Goal: Task Accomplishment & Management: Use online tool/utility

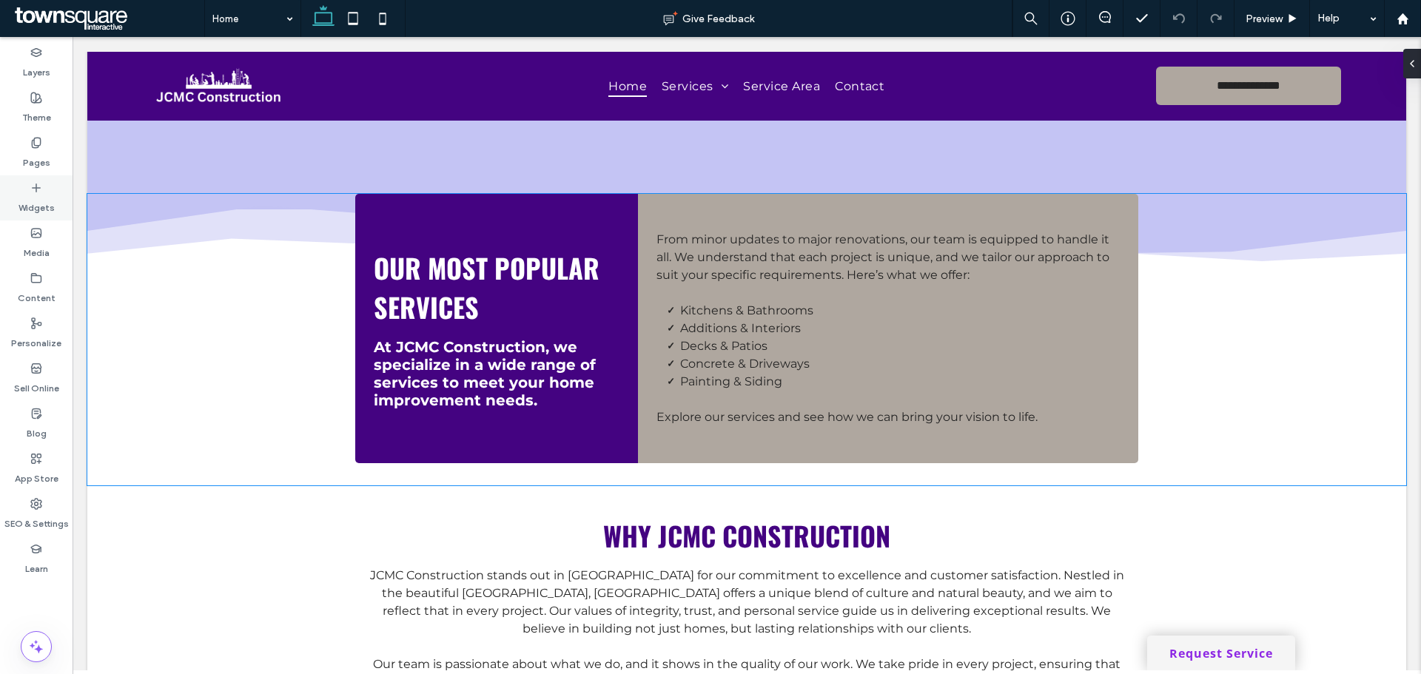
scroll to position [1379, 0]
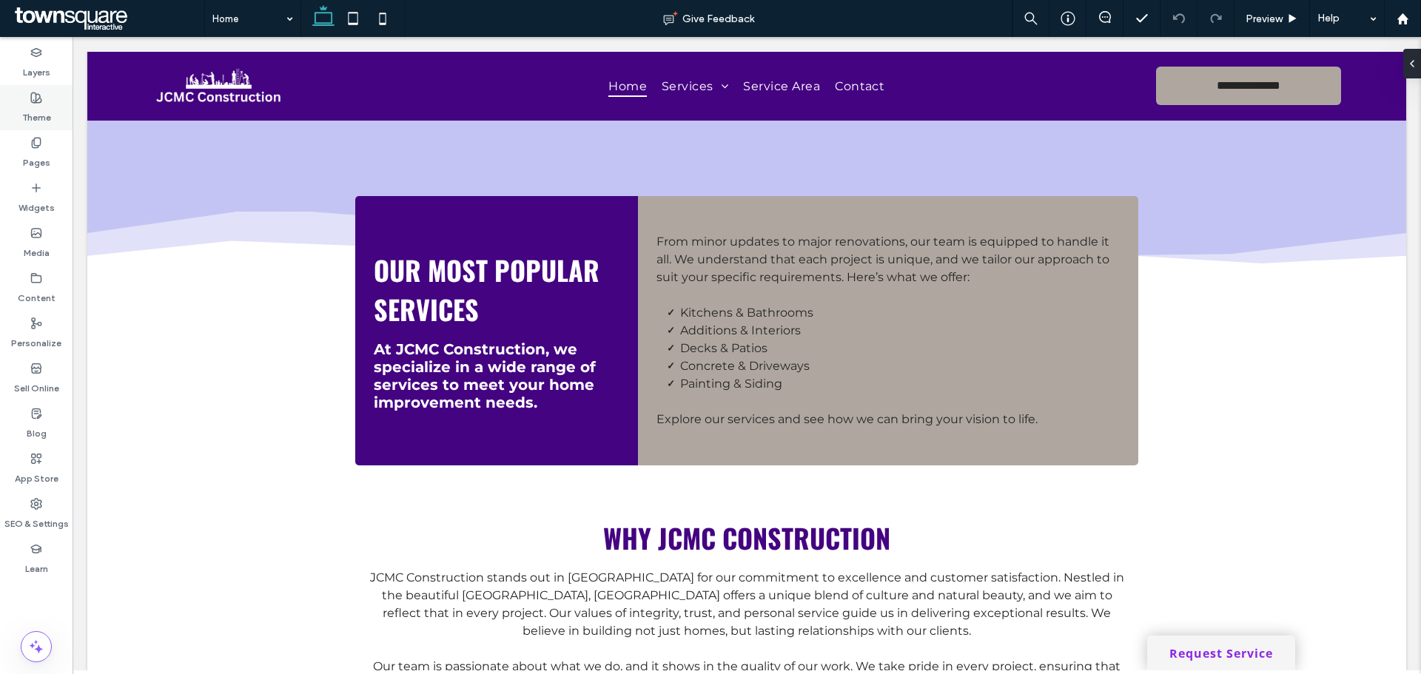
click at [36, 101] on use at bounding box center [36, 98] width 10 height 10
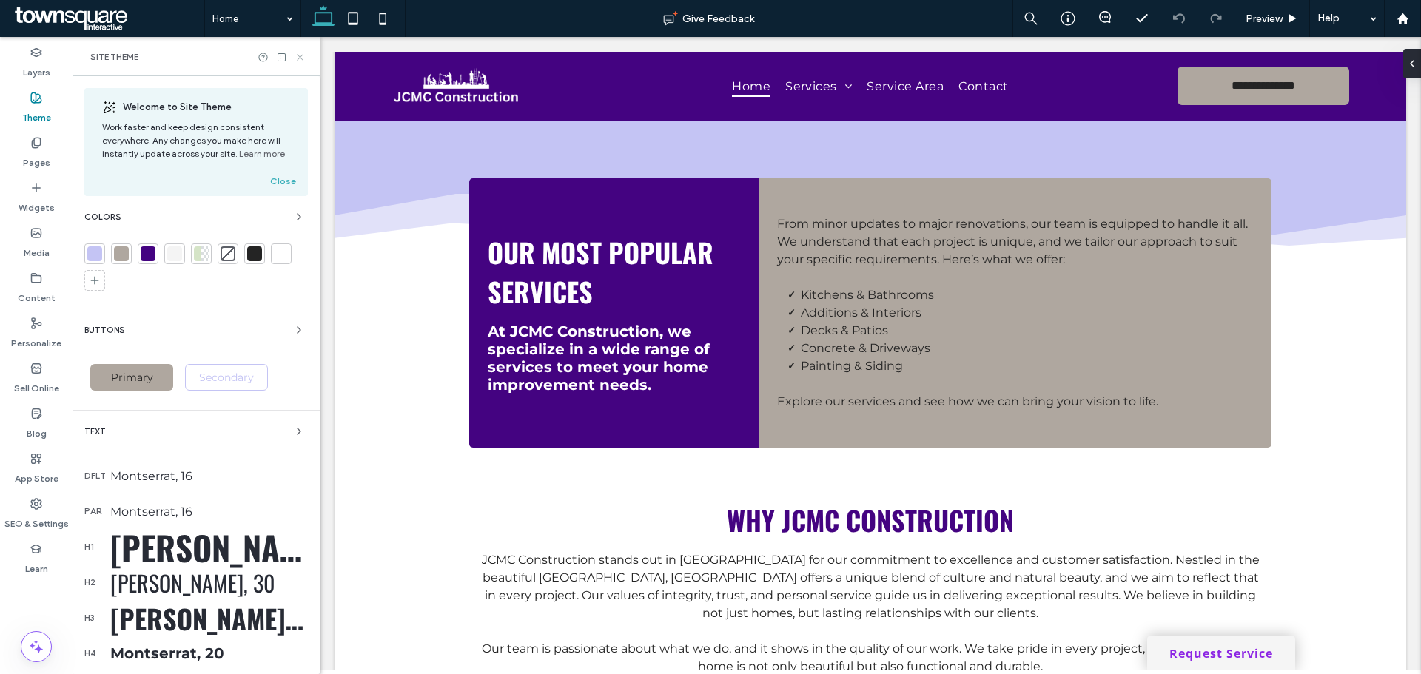
click at [300, 57] on use at bounding box center [300, 57] width 6 height 6
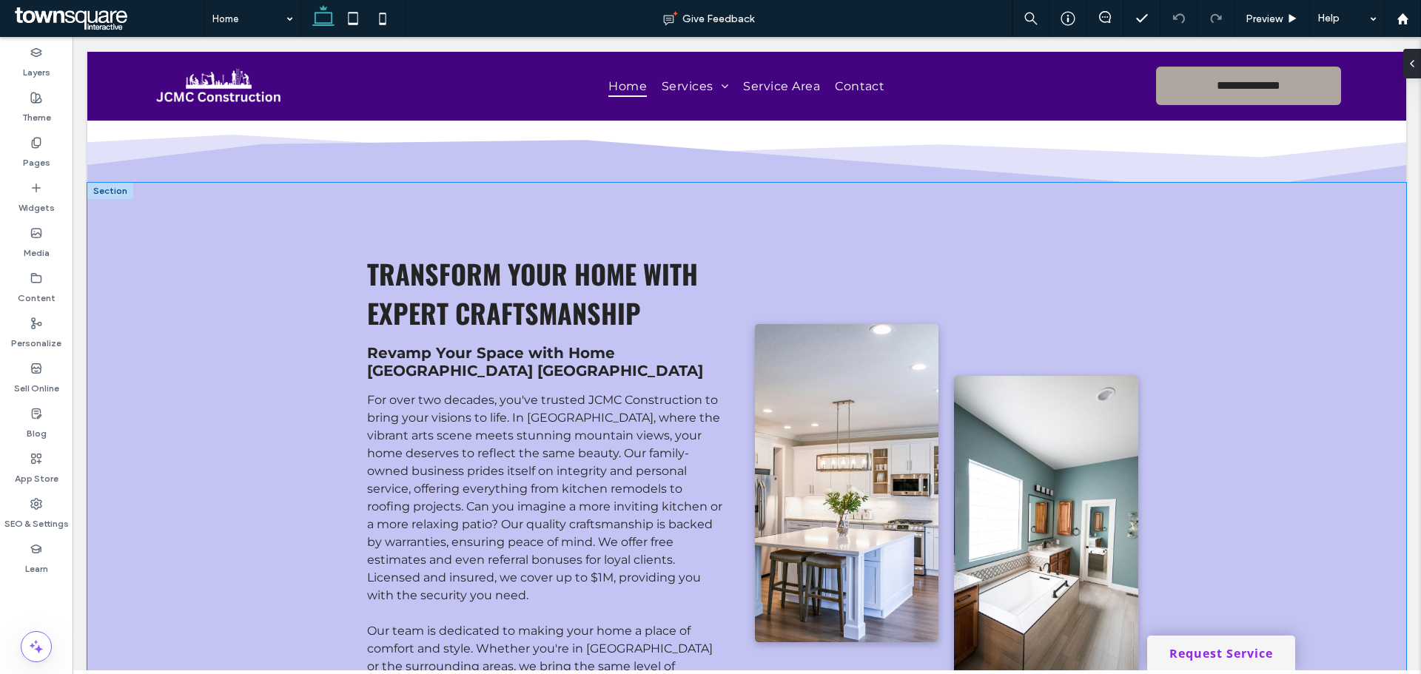
scroll to position [639, 0]
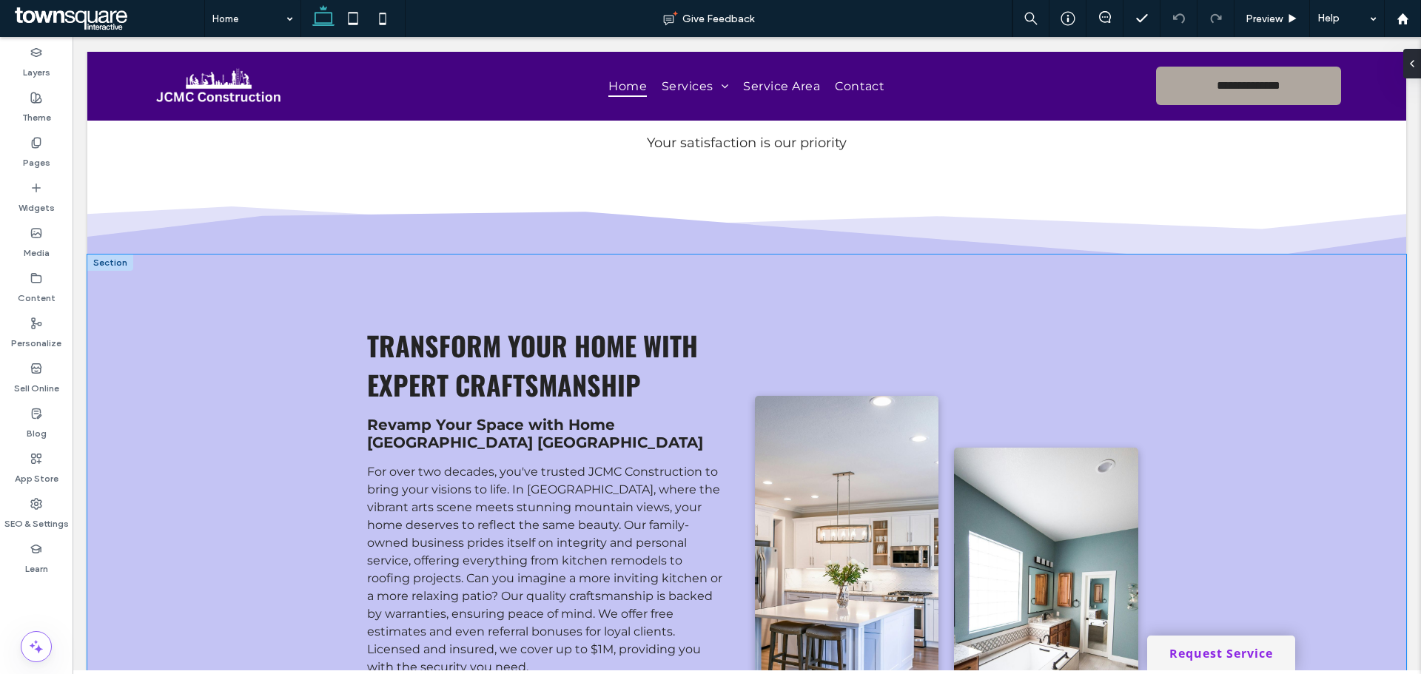
click at [192, 412] on div "Transform Your Home with Expert Craftsmanship Revamp Your Space with Home Ashev…" at bounding box center [746, 603] width 1319 height 697
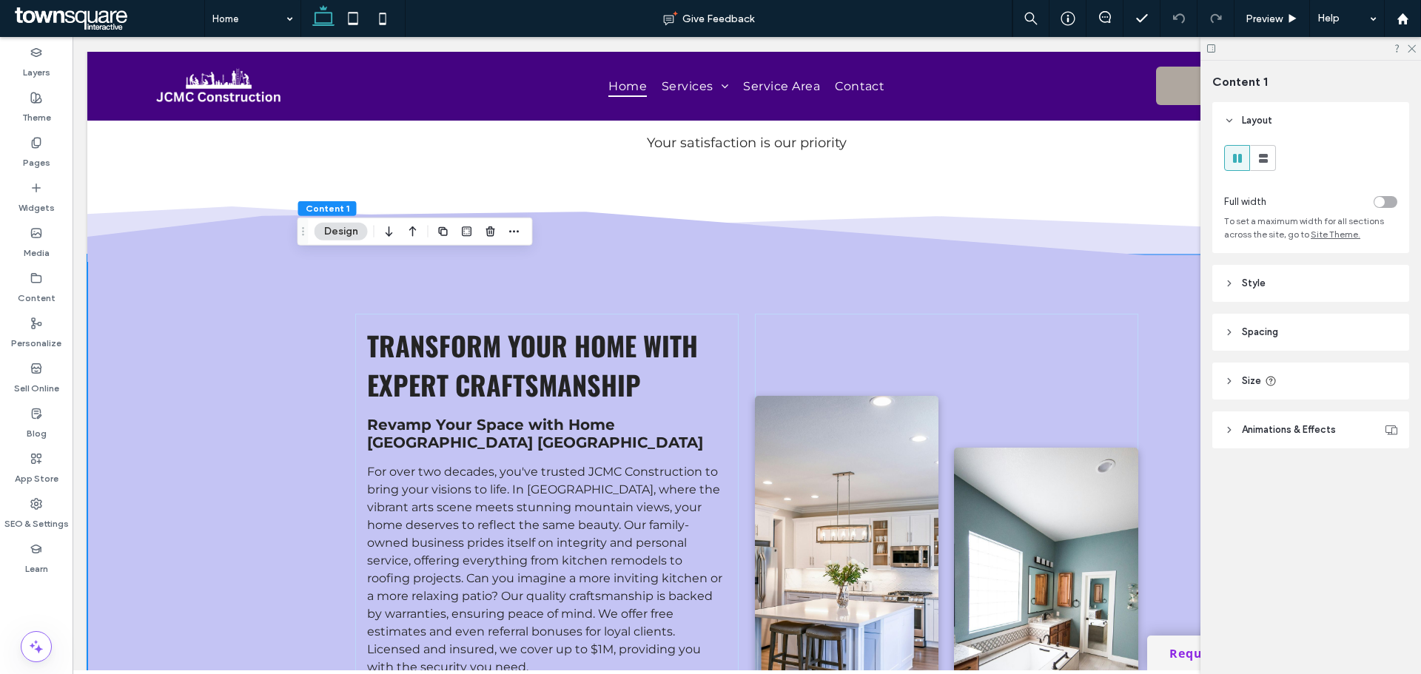
click at [1327, 275] on header "Style" at bounding box center [1310, 283] width 197 height 37
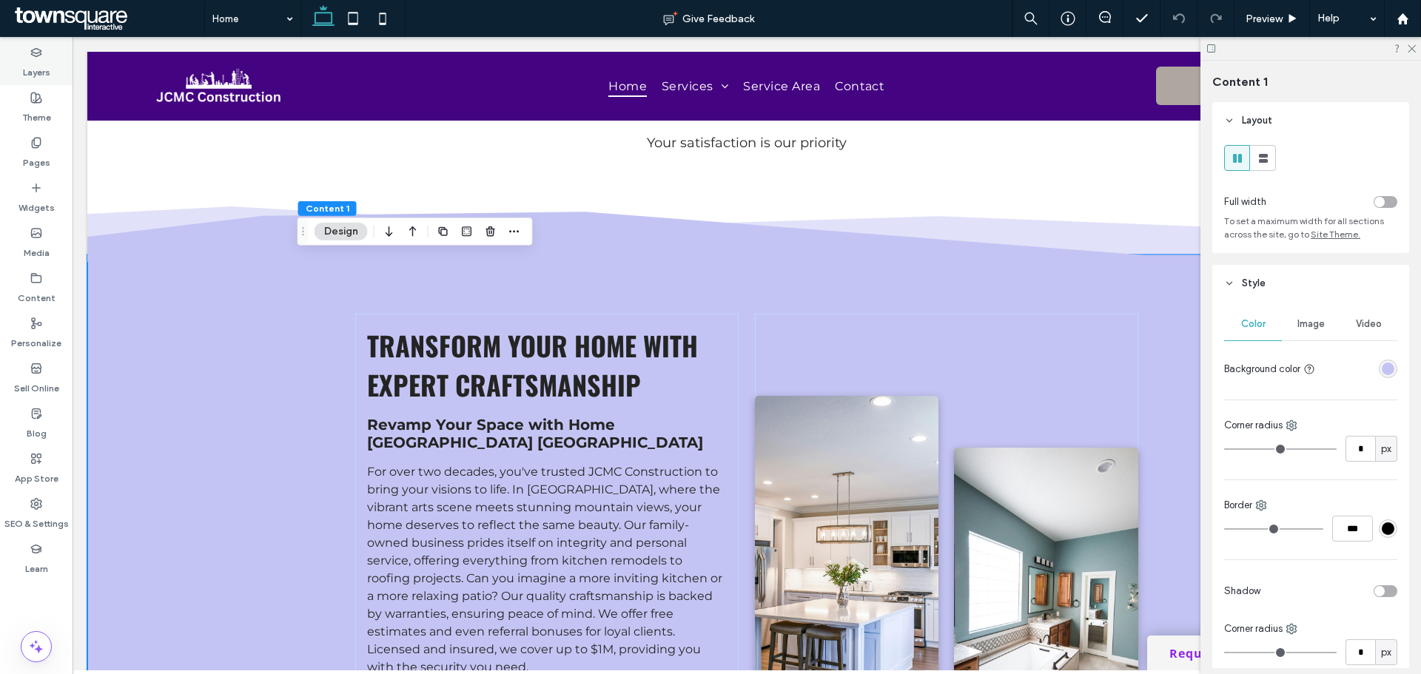
click at [30, 80] on div "Layers" at bounding box center [36, 62] width 73 height 45
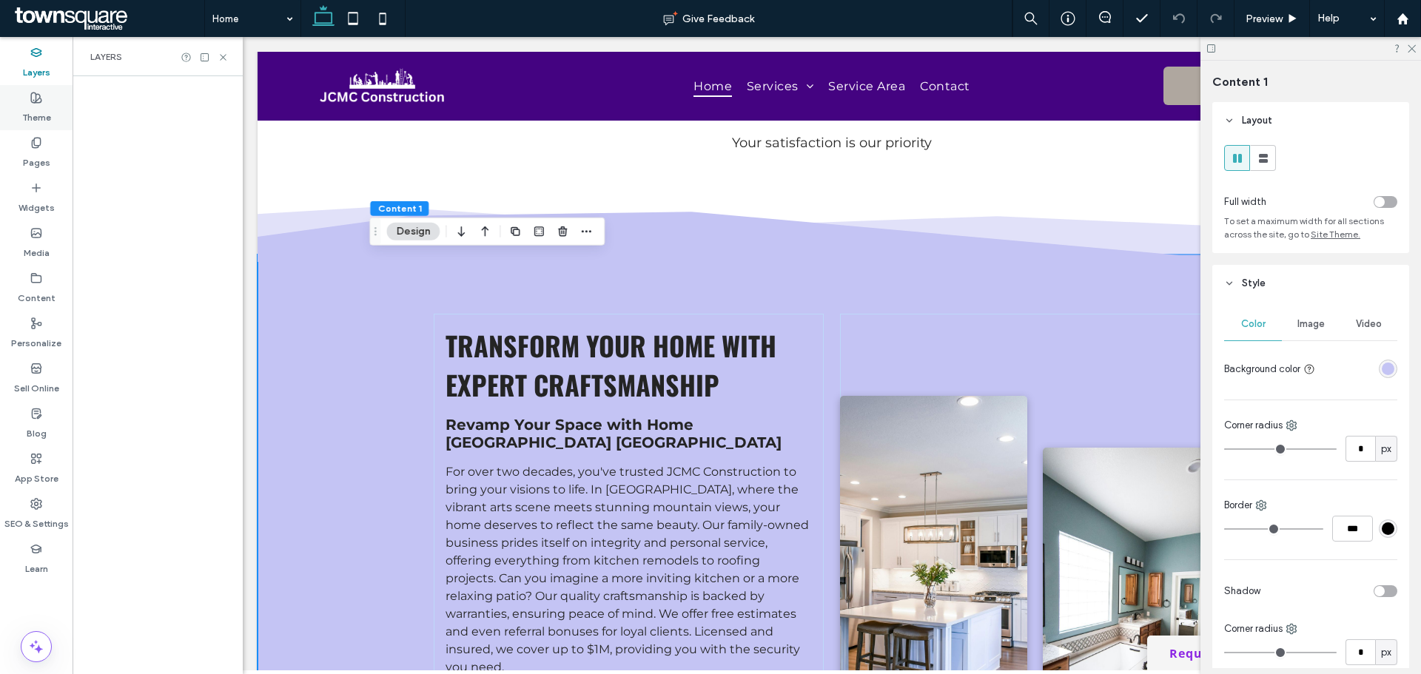
click at [36, 95] on use at bounding box center [36, 98] width 10 height 10
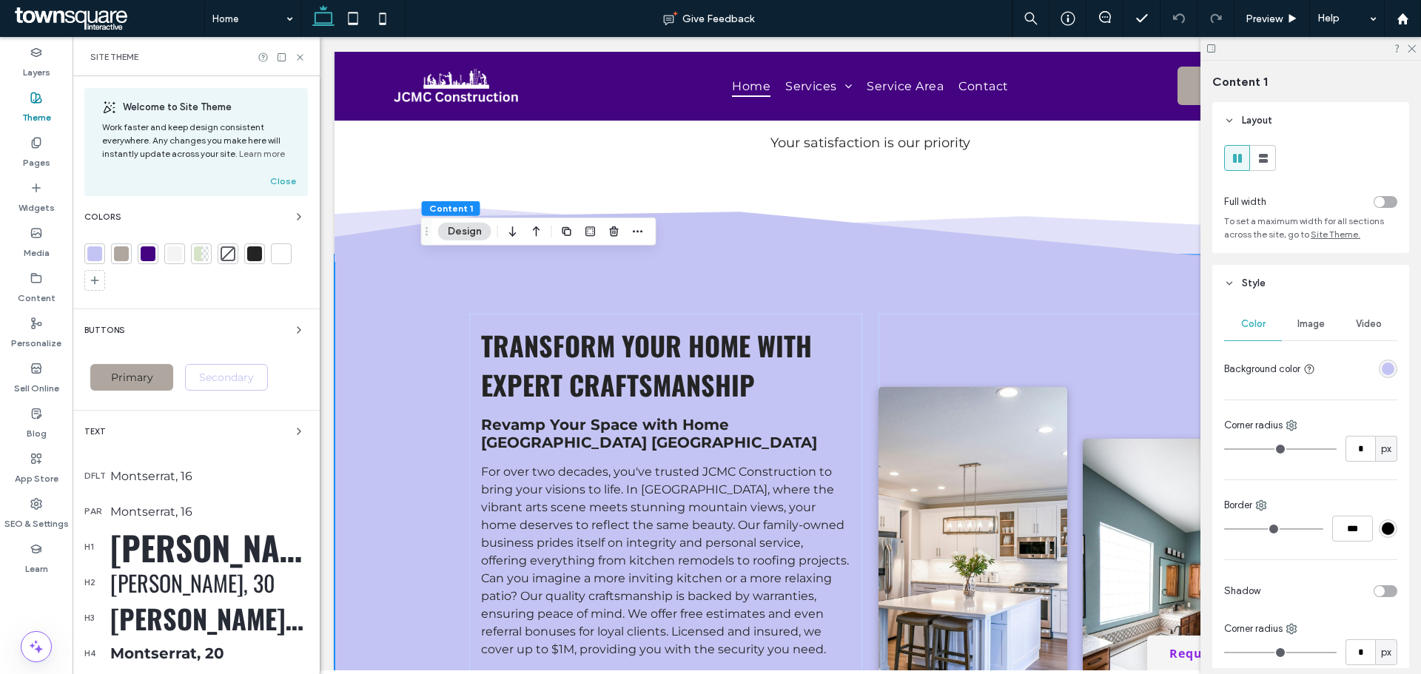
scroll to position [0, 0]
click at [95, 258] on div at bounding box center [94, 253] width 15 height 15
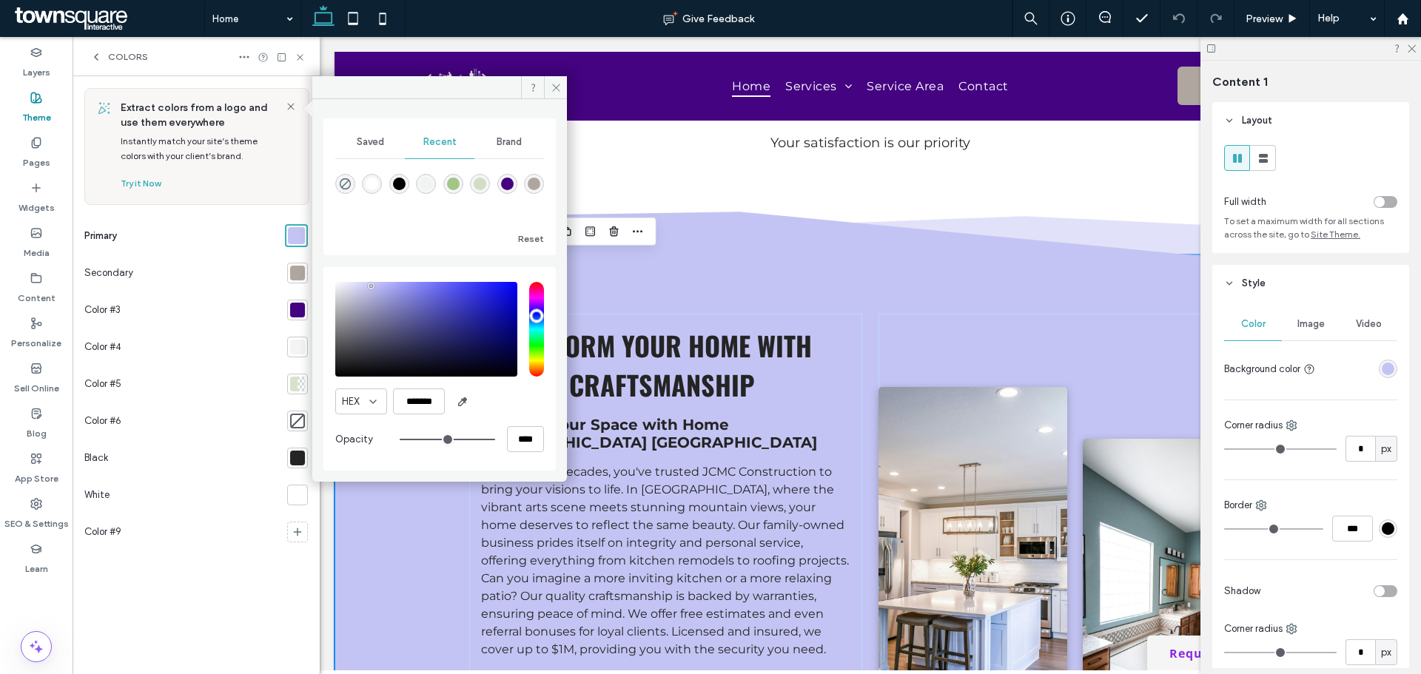
click at [288, 302] on div at bounding box center [297, 310] width 21 height 21
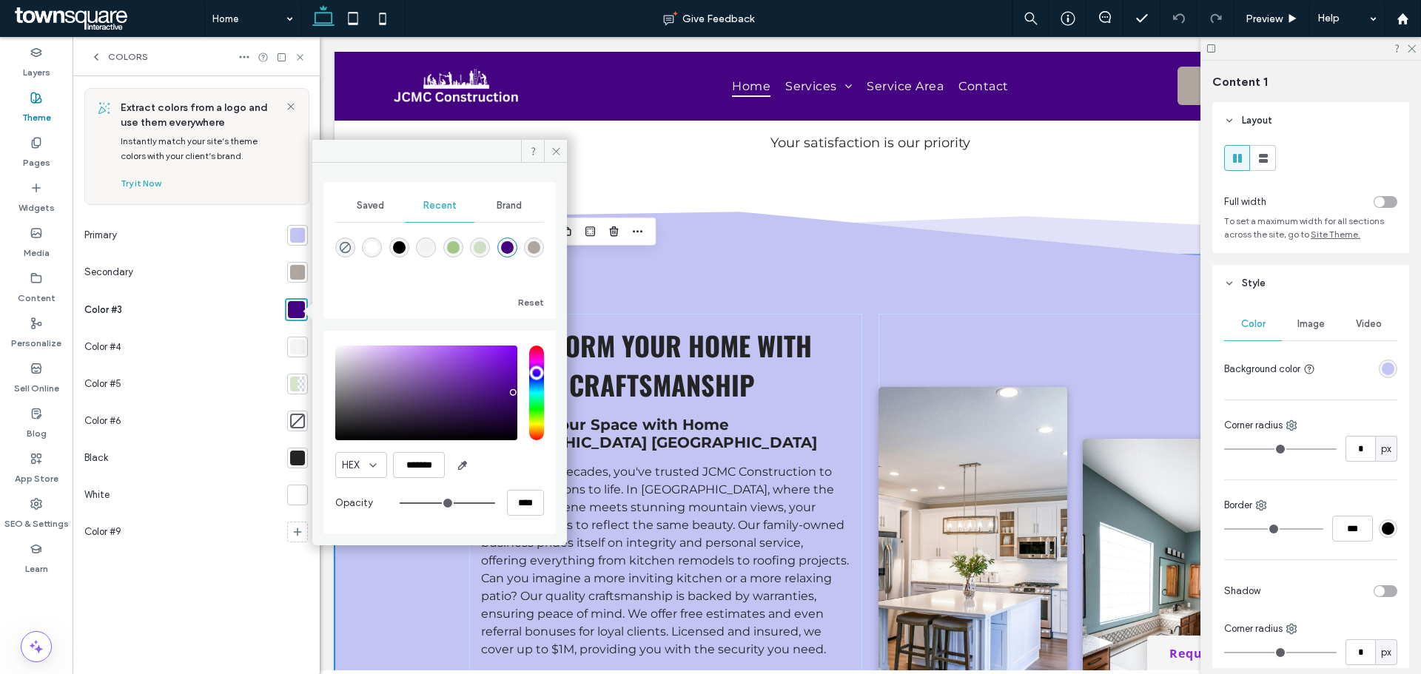
drag, startPoint x: 427, startPoint y: 448, endPoint x: 426, endPoint y: 455, distance: 7.4
click at [427, 449] on div "HEX ******* Opacity ****" at bounding box center [439, 432] width 209 height 189
click at [426, 458] on input "*******" at bounding box center [419, 465] width 52 height 26
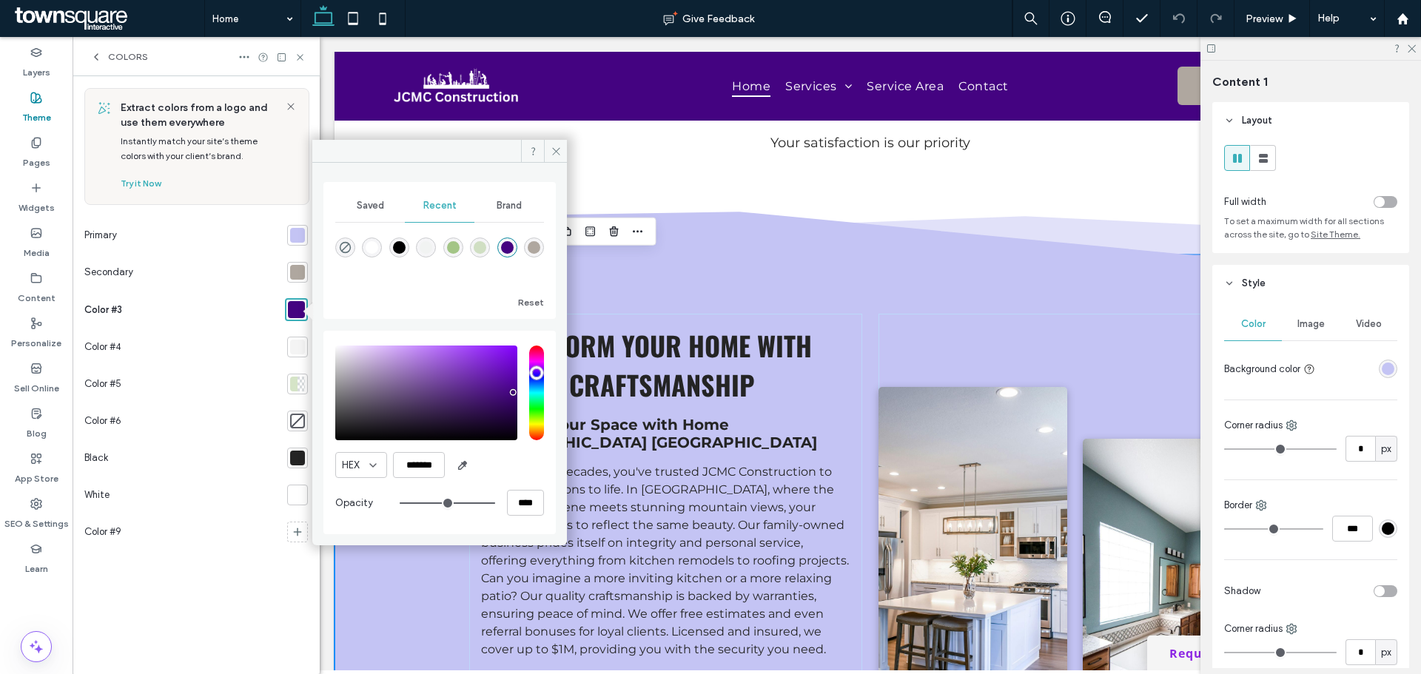
click at [299, 233] on div at bounding box center [297, 235] width 15 height 15
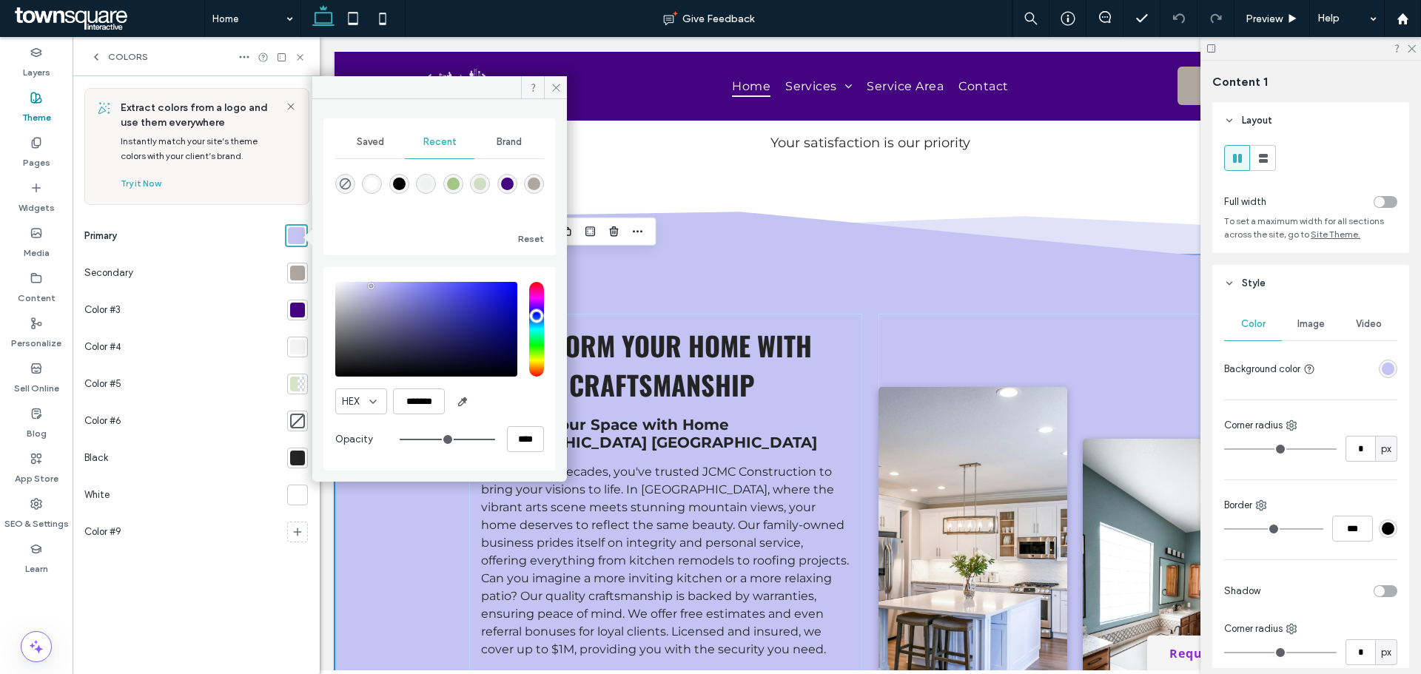
click at [412, 412] on div "HEX ******* Opacity ****" at bounding box center [439, 369] width 209 height 189
click at [412, 406] on input "*******" at bounding box center [419, 402] width 52 height 26
paste input "color picker textbox"
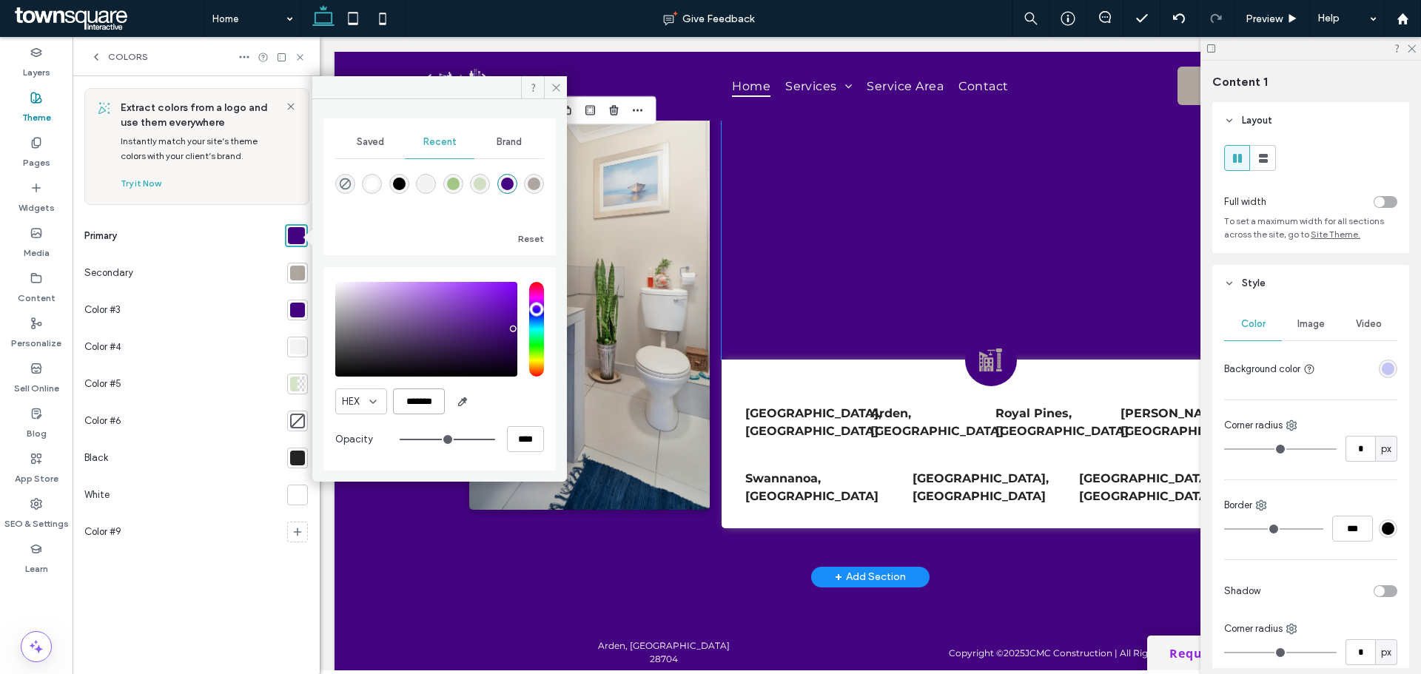
scroll to position [2352, 0]
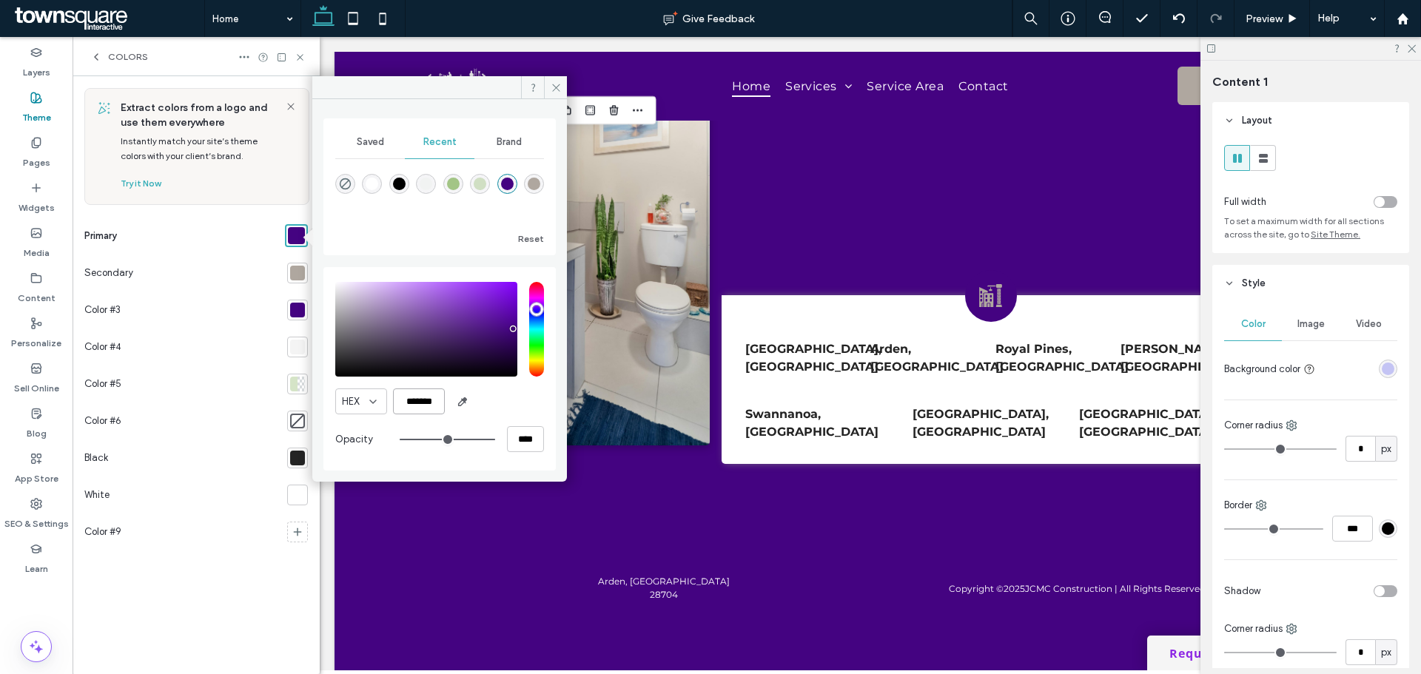
click at [411, 397] on input "*******" at bounding box center [419, 402] width 52 height 26
type input "*******"
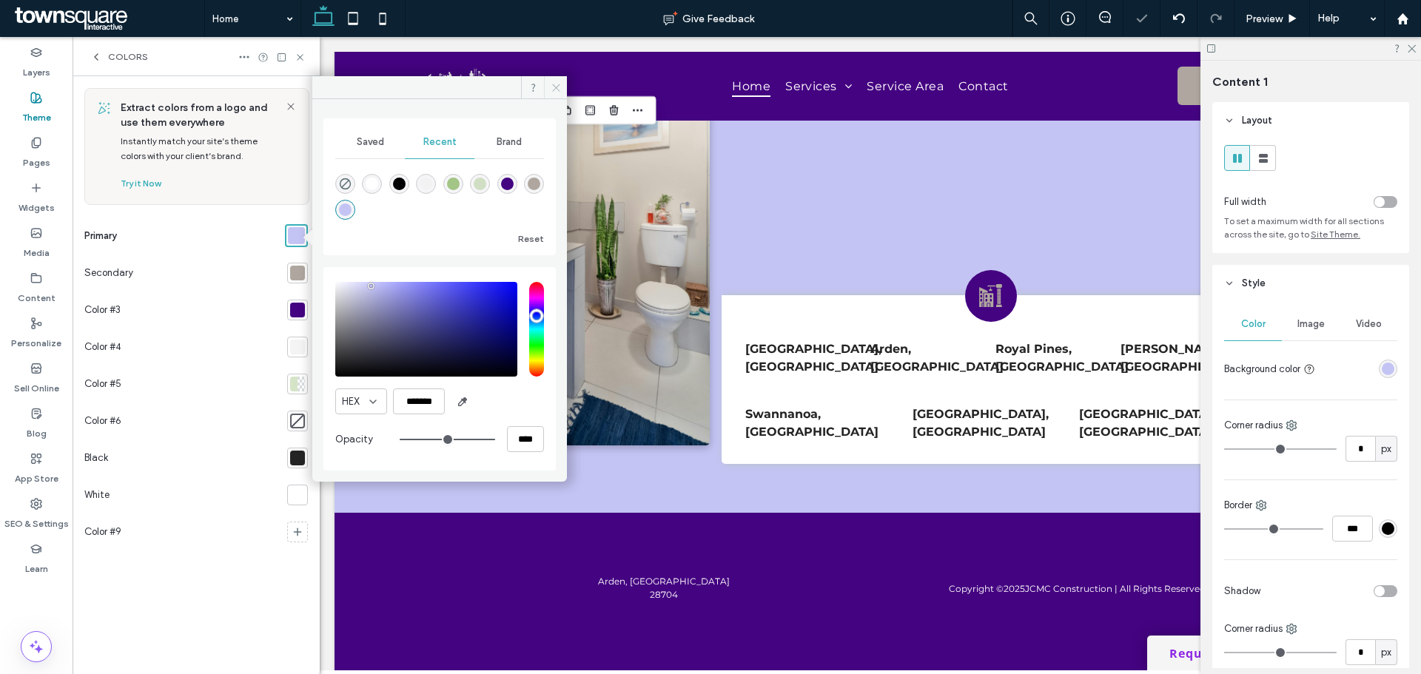
click at [560, 89] on icon at bounding box center [556, 87] width 11 height 11
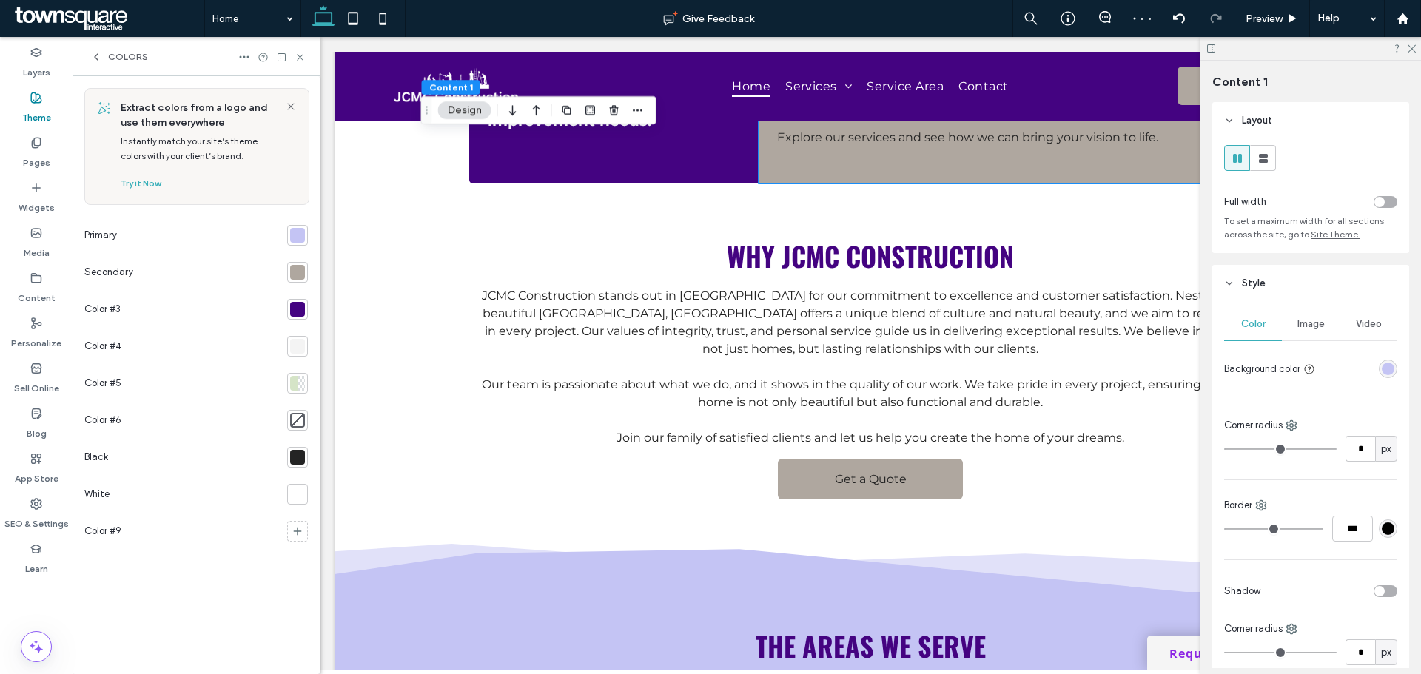
scroll to position [1538, 0]
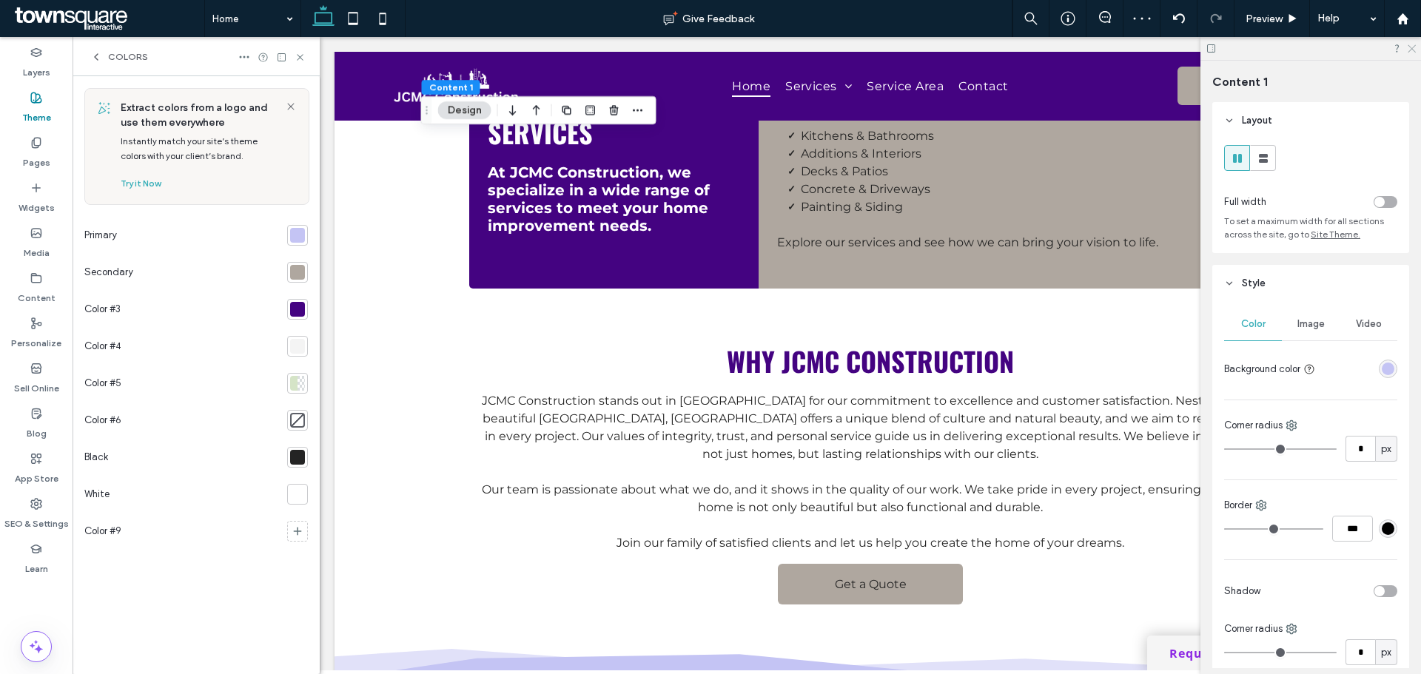
click at [1411, 47] on icon at bounding box center [1411, 48] width 10 height 10
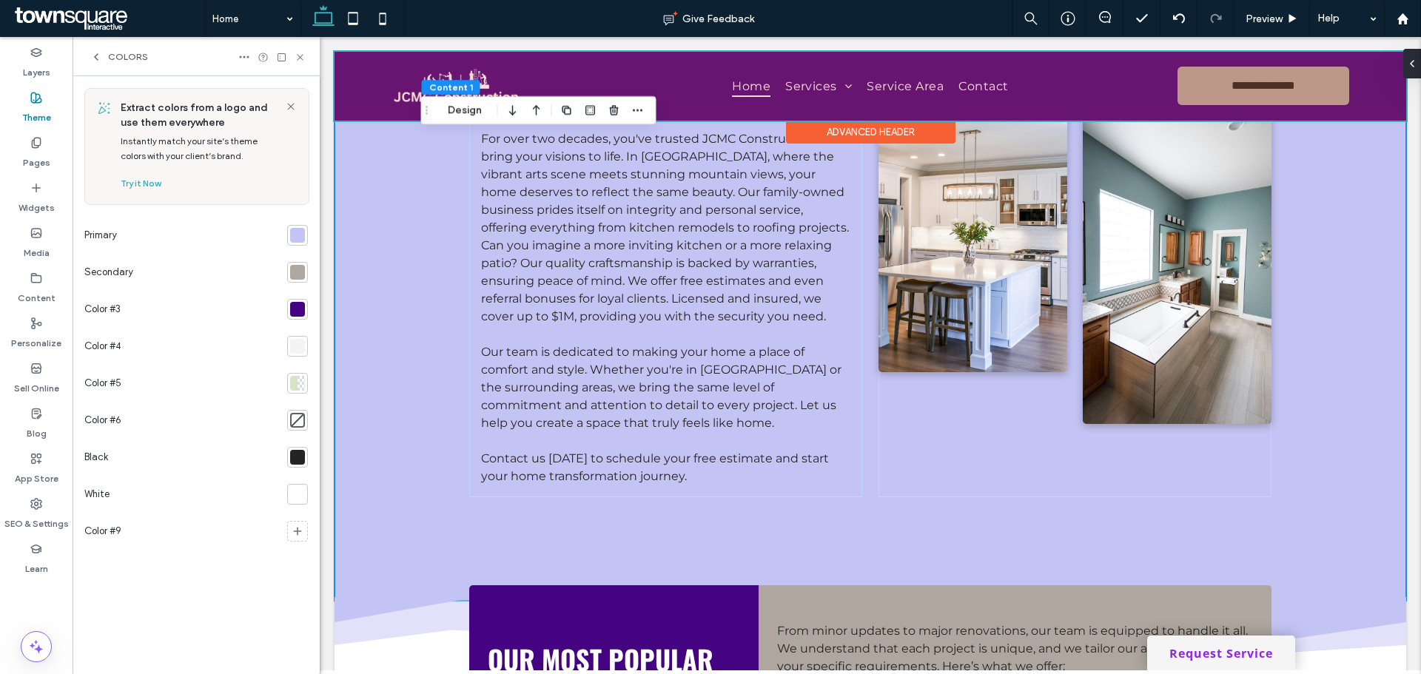
scroll to position [798, 0]
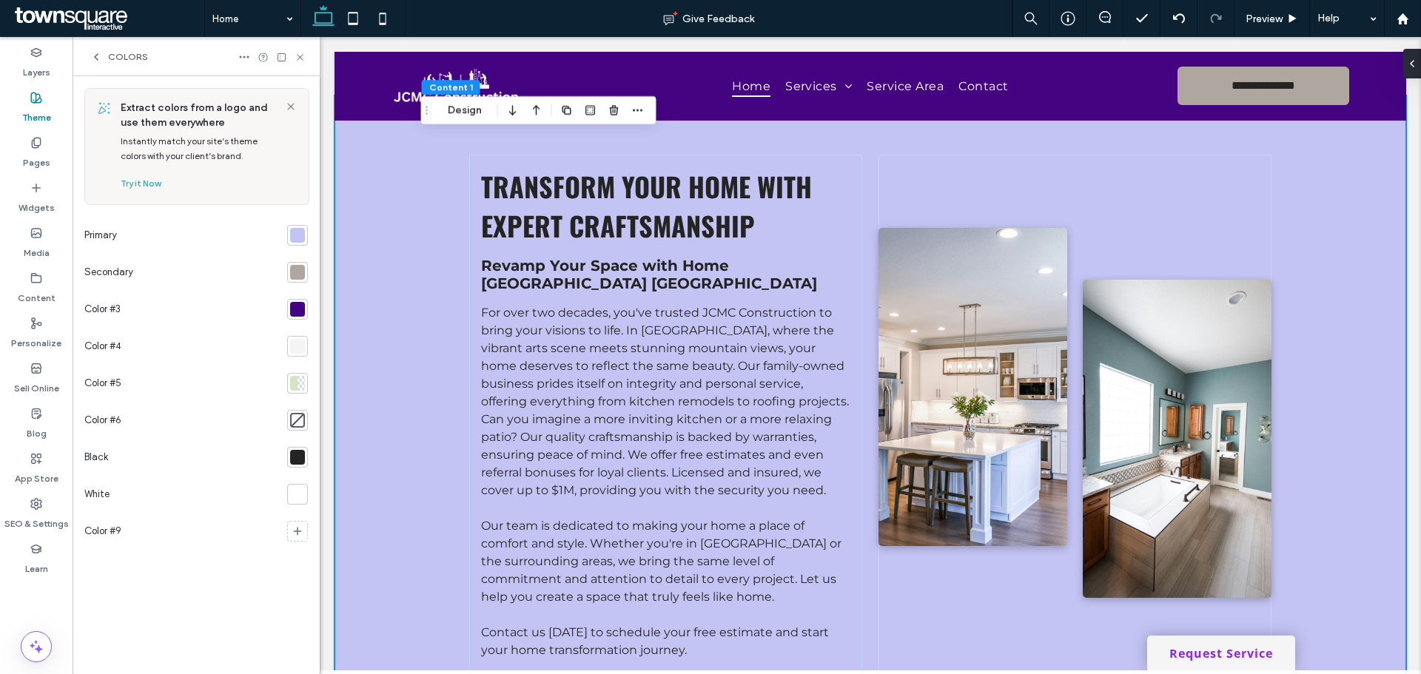
click at [299, 58] on use at bounding box center [300, 57] width 6 height 6
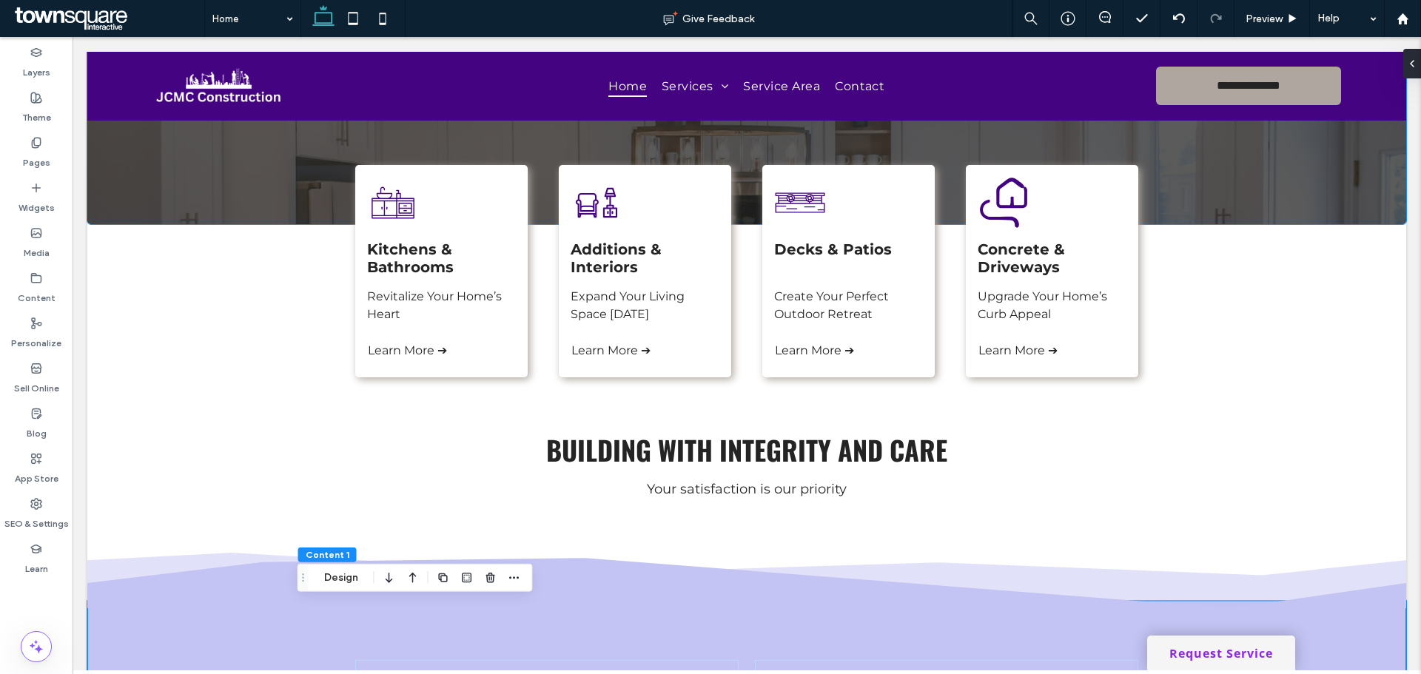
scroll to position [148, 0]
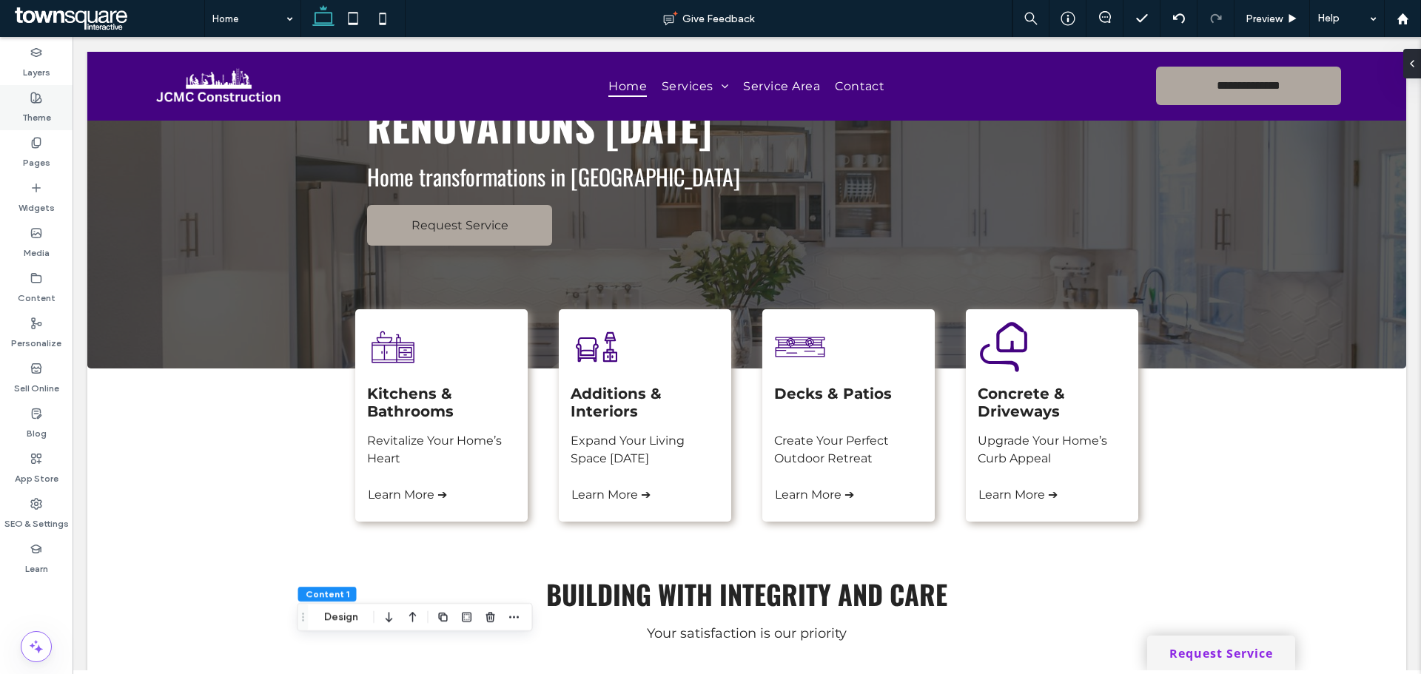
click at [42, 118] on label "Theme" at bounding box center [36, 114] width 29 height 21
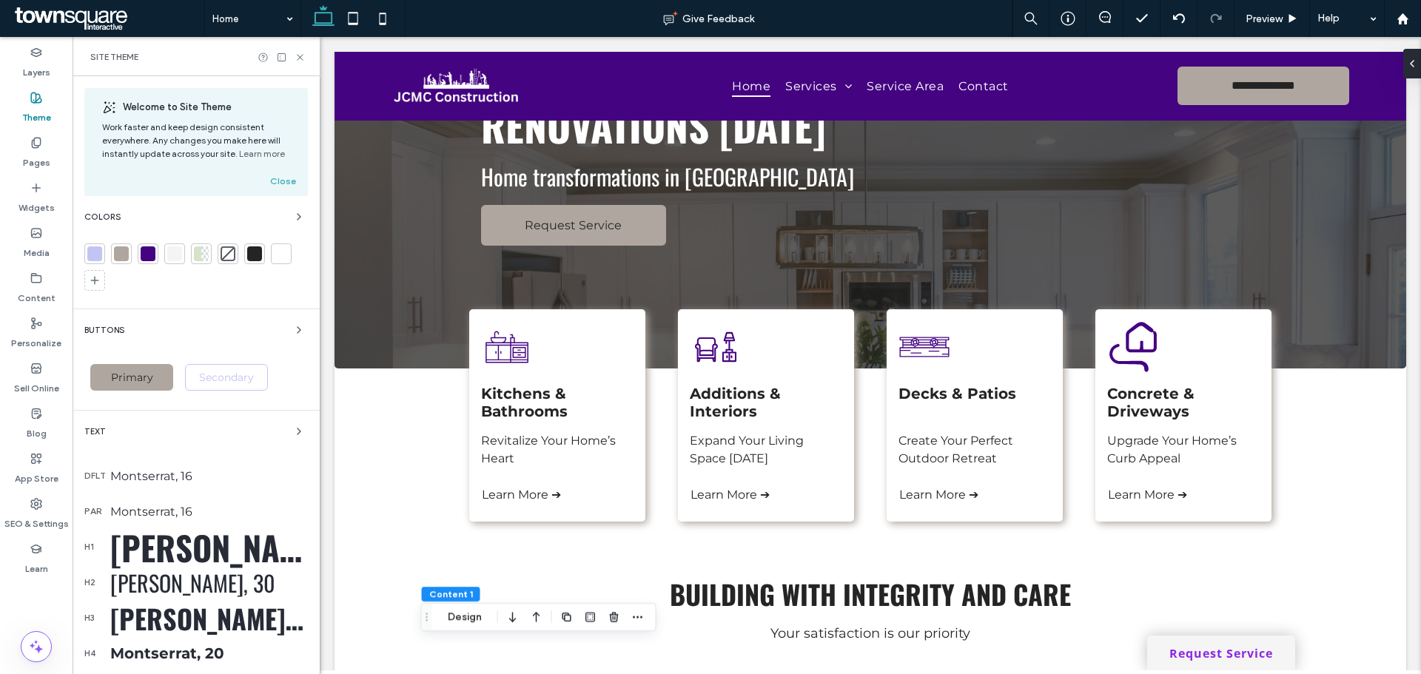
click at [158, 249] on div at bounding box center [148, 254] width 21 height 21
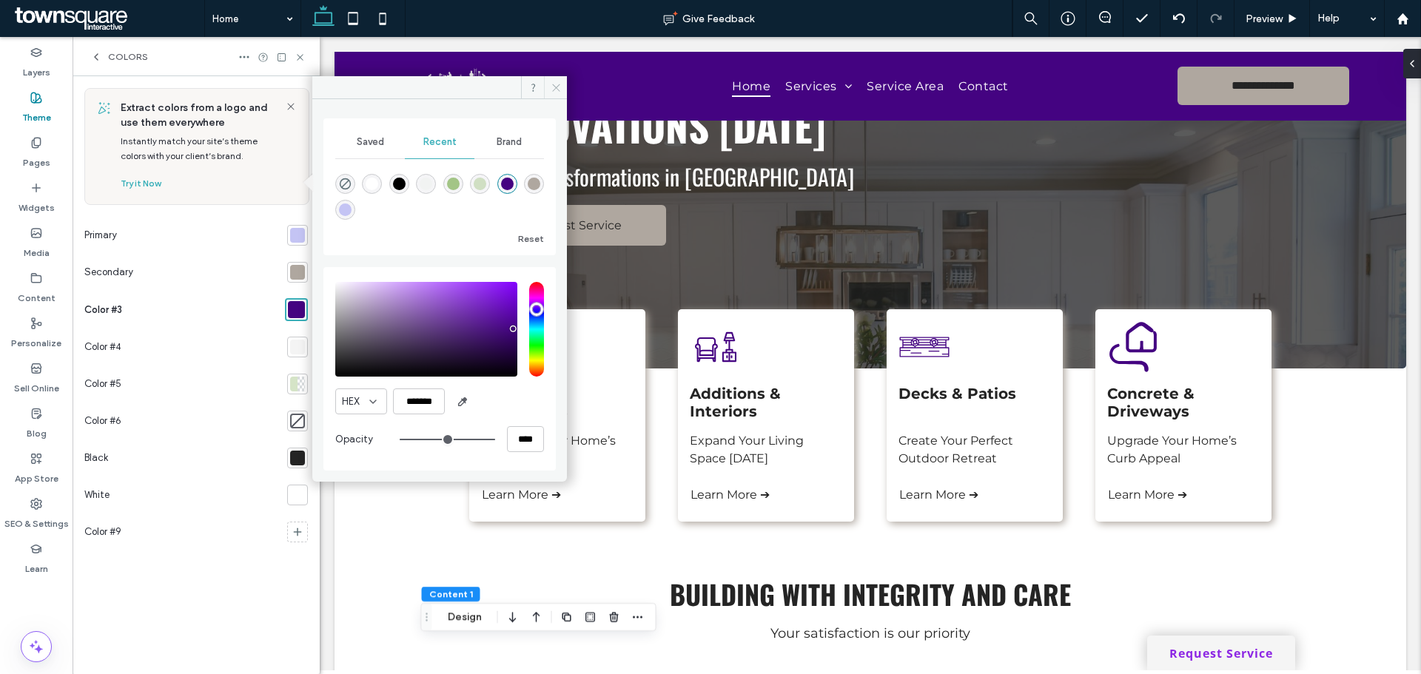
click at [557, 87] on icon at bounding box center [556, 87] width 11 height 11
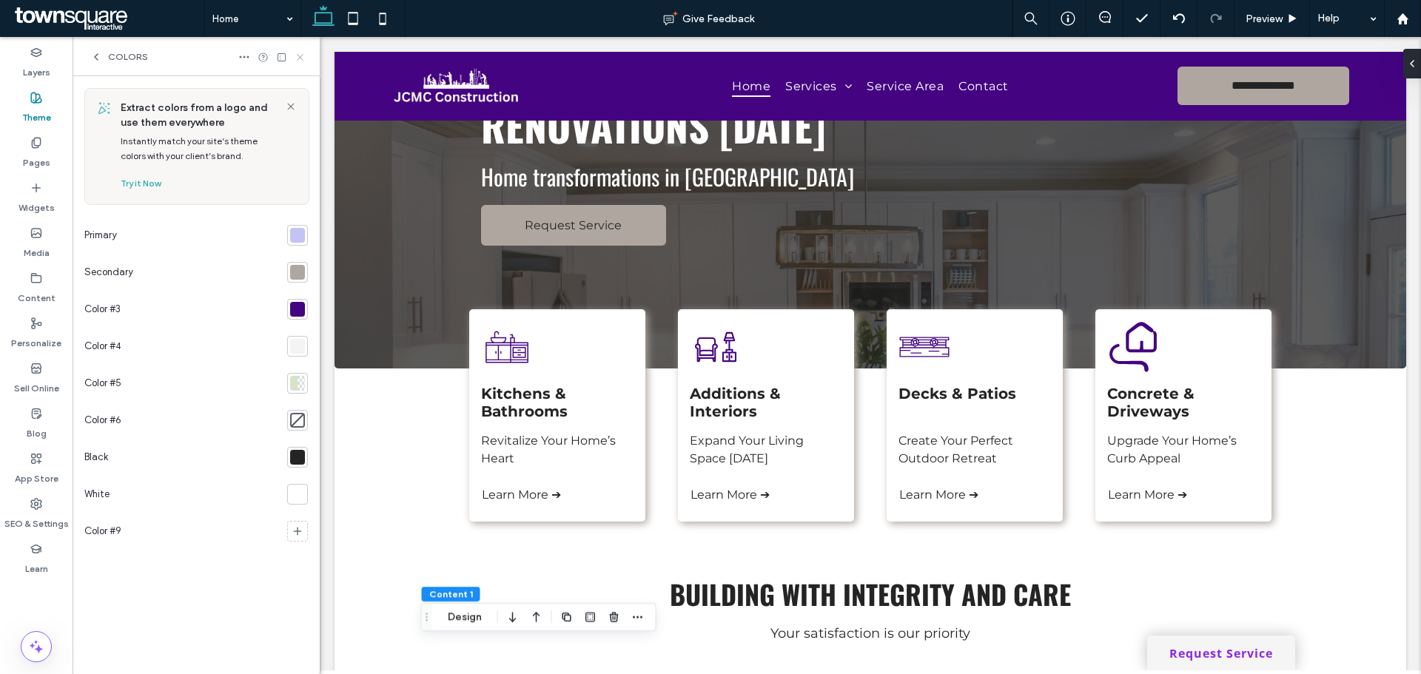
drag, startPoint x: 301, startPoint y: 56, endPoint x: 166, endPoint y: 19, distance: 140.4
click at [301, 56] on use at bounding box center [300, 57] width 6 height 6
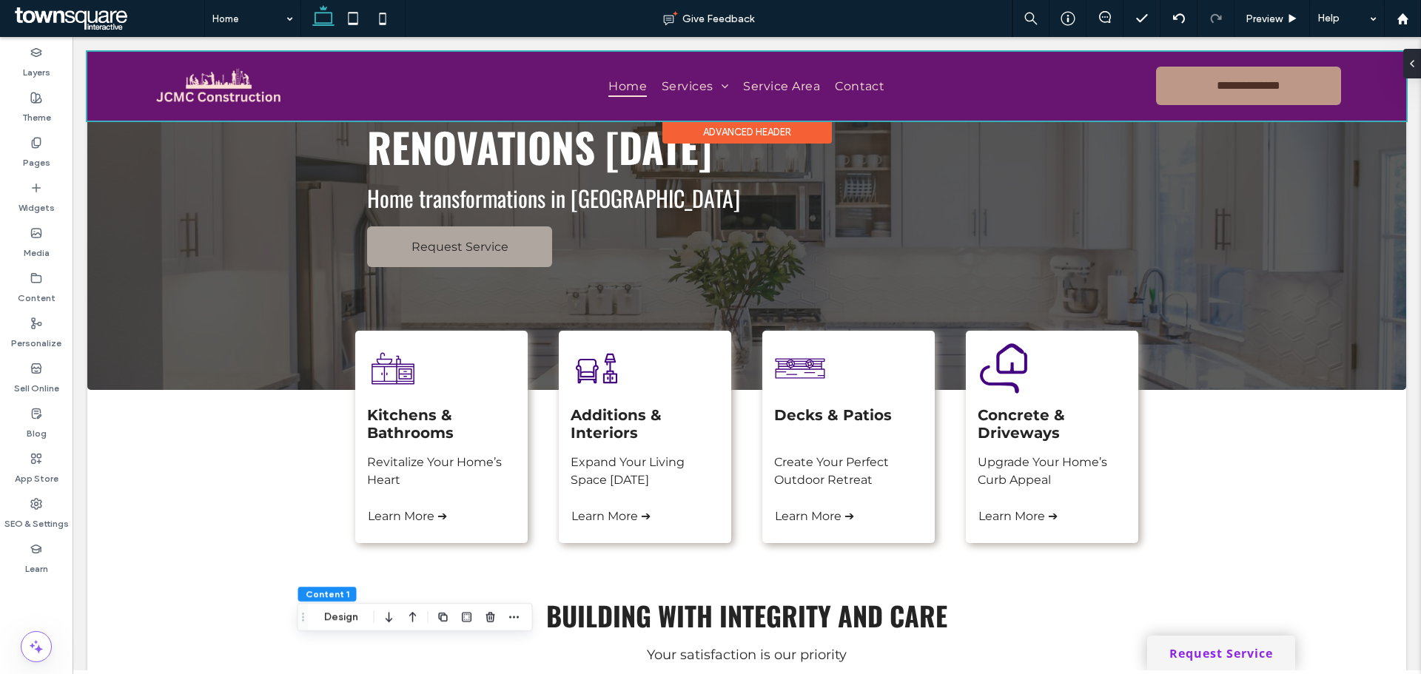
scroll to position [0, 0]
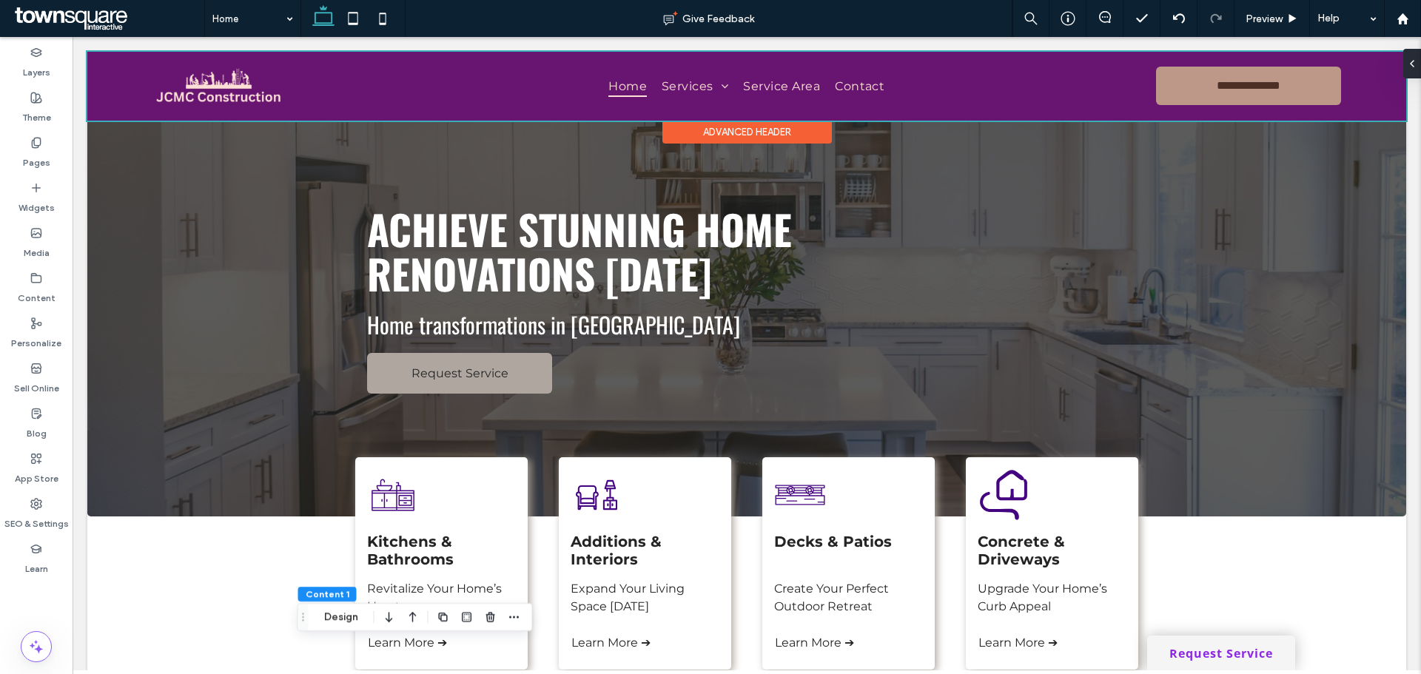
click at [721, 124] on div "Advanced Header" at bounding box center [746, 132] width 169 height 23
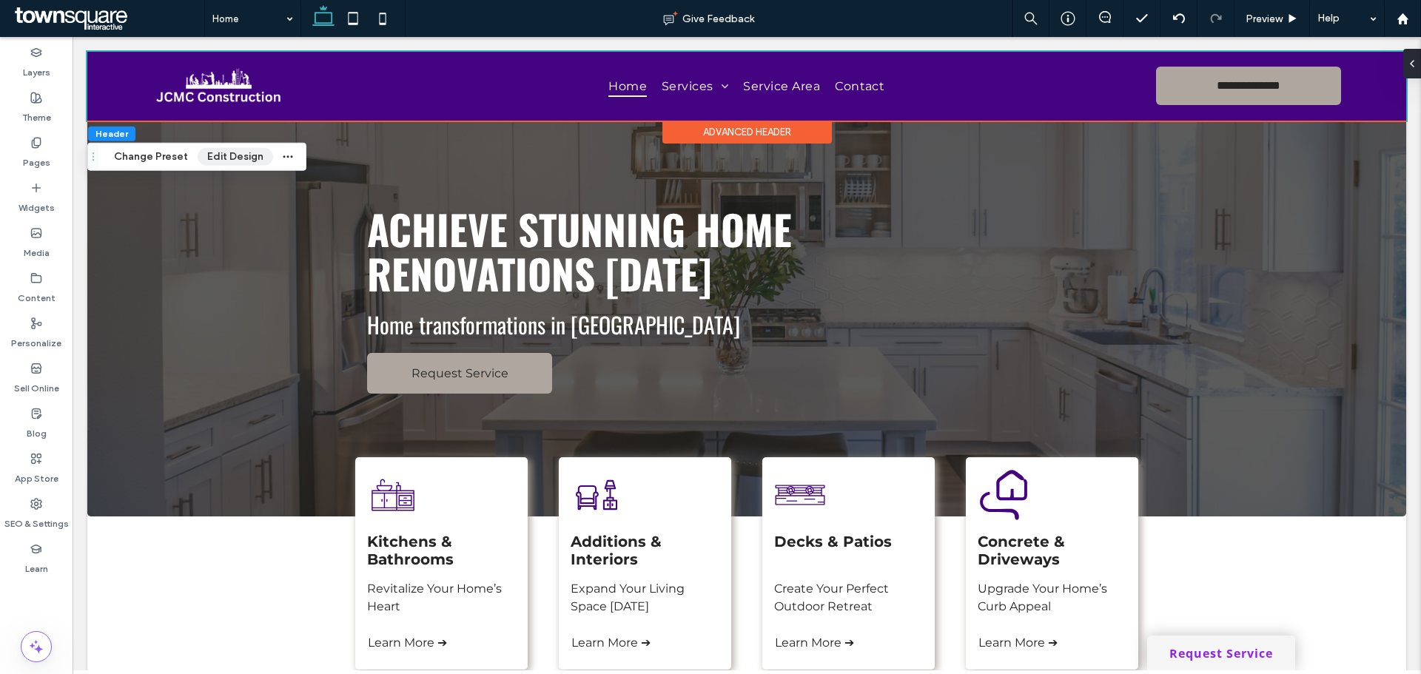
click at [214, 156] on button "Edit Design" at bounding box center [235, 157] width 75 height 18
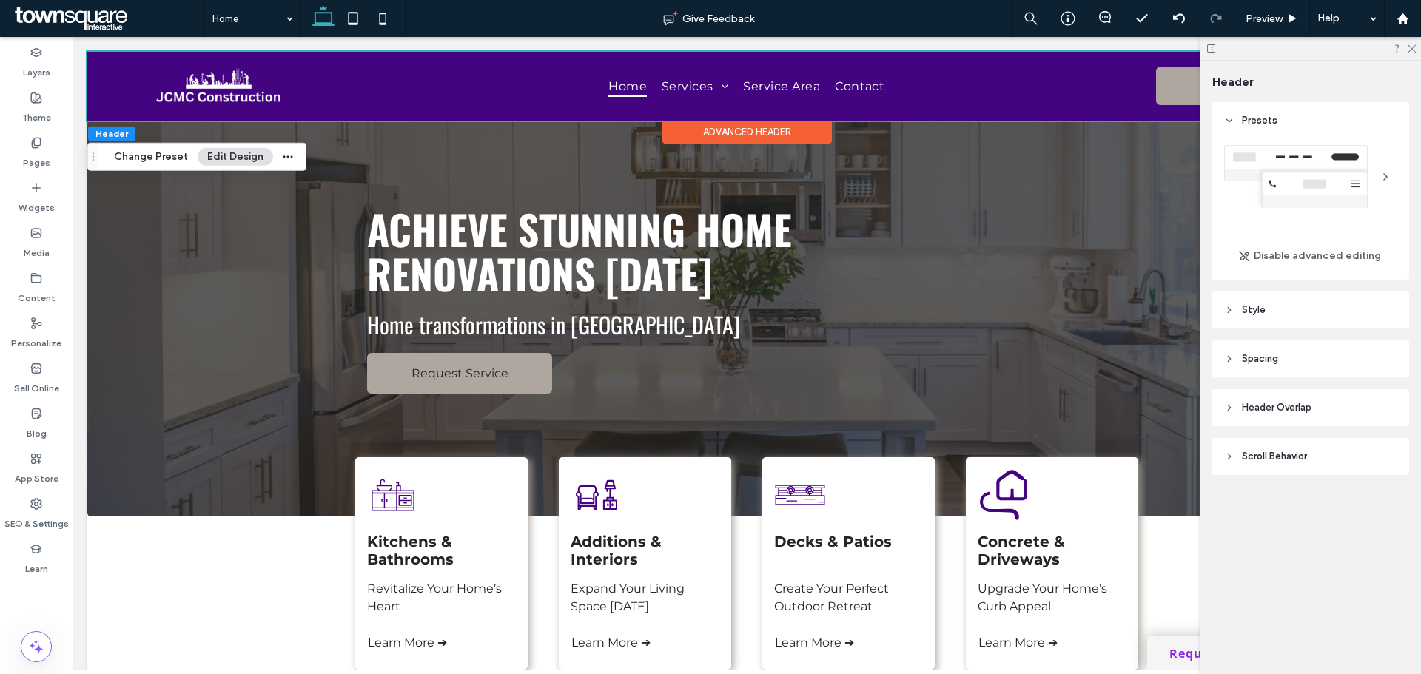
click at [1272, 306] on header "Style" at bounding box center [1310, 310] width 197 height 37
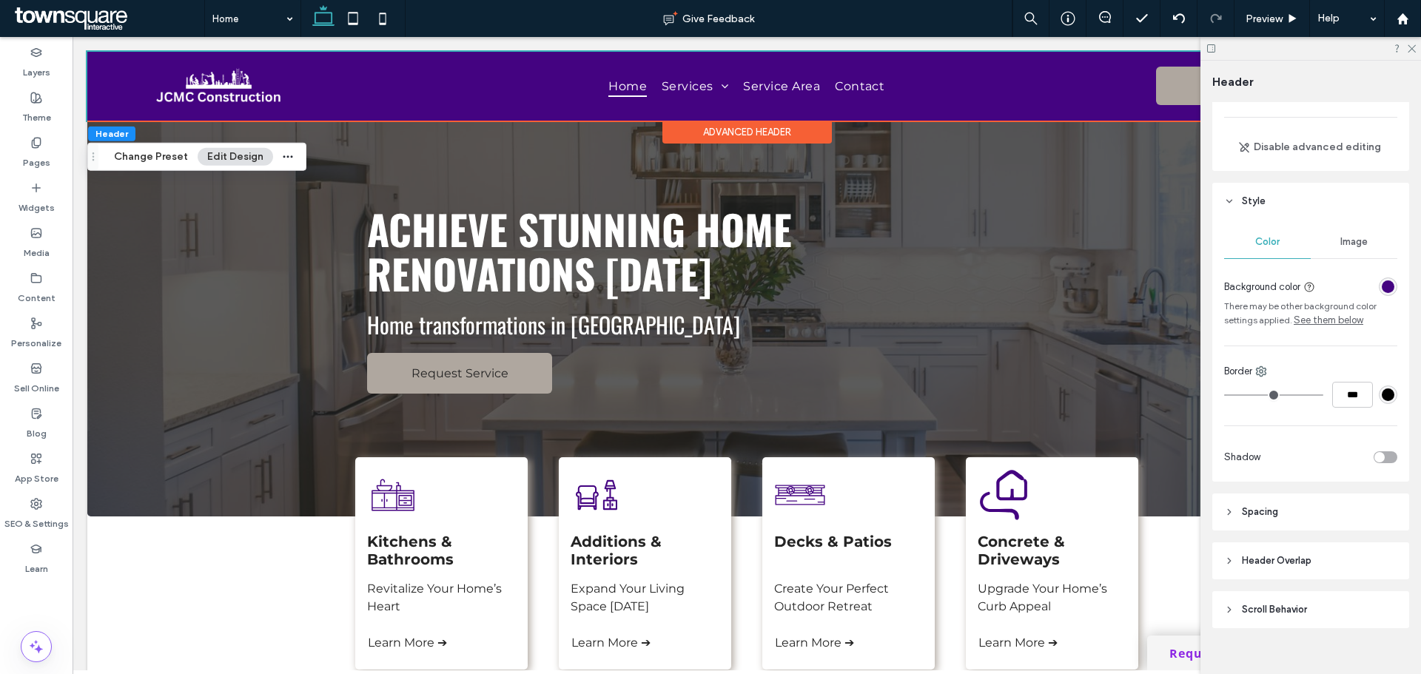
scroll to position [128, 0]
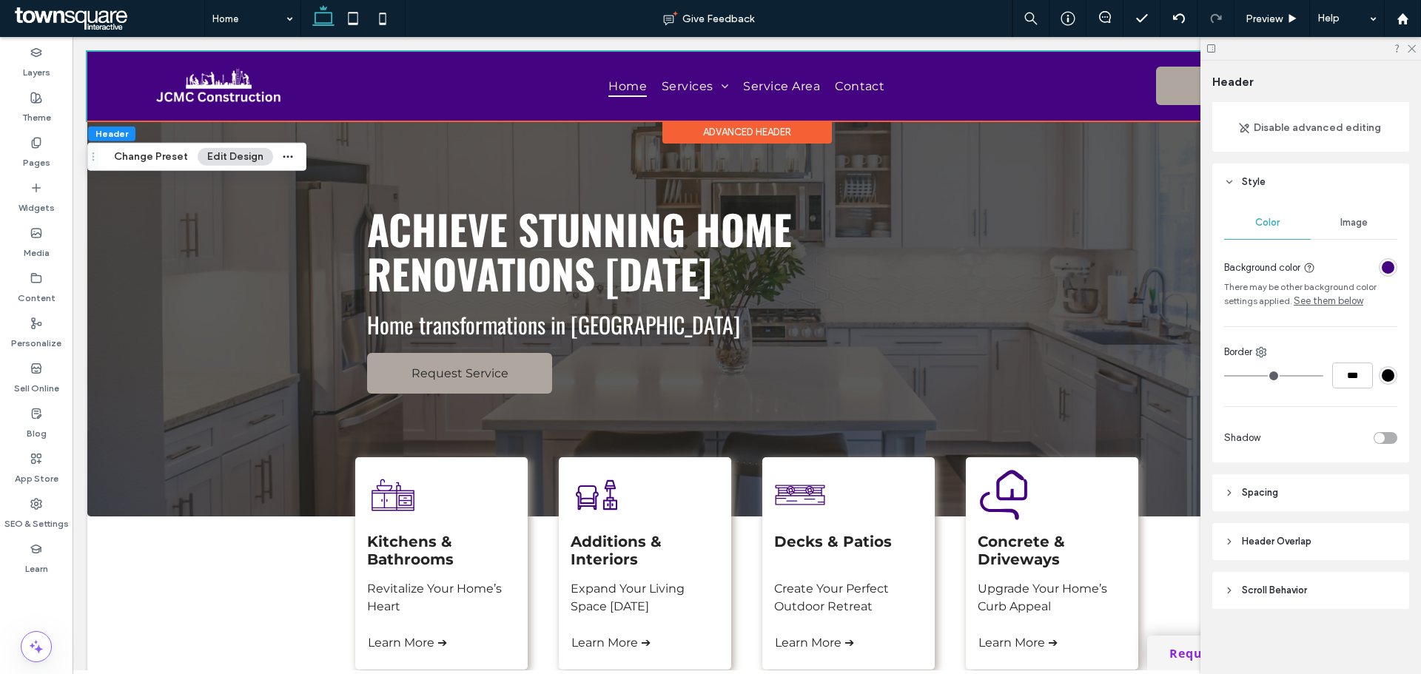
click at [1388, 437] on div "toggle" at bounding box center [1386, 438] width 24 height 12
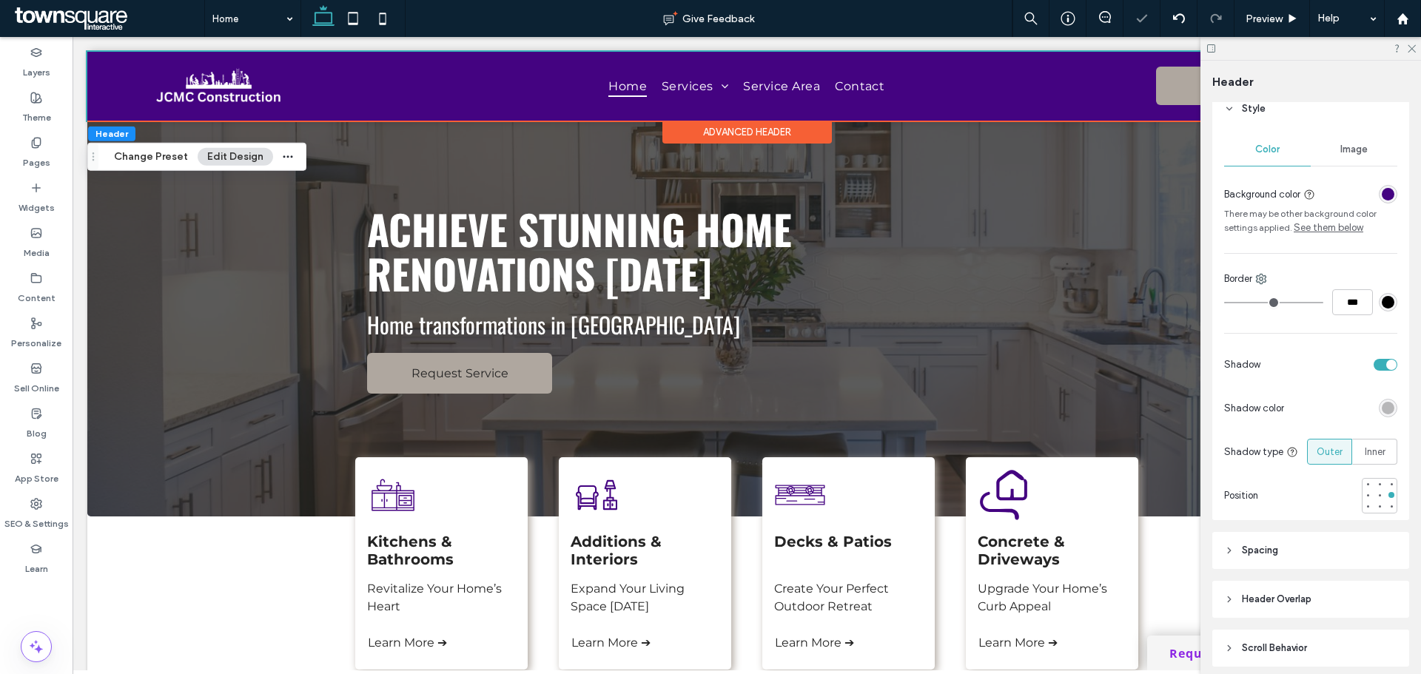
scroll to position [202, 0]
click at [1377, 505] on div at bounding box center [1380, 506] width 6 height 6
click at [1377, 497] on div at bounding box center [1380, 494] width 6 height 6
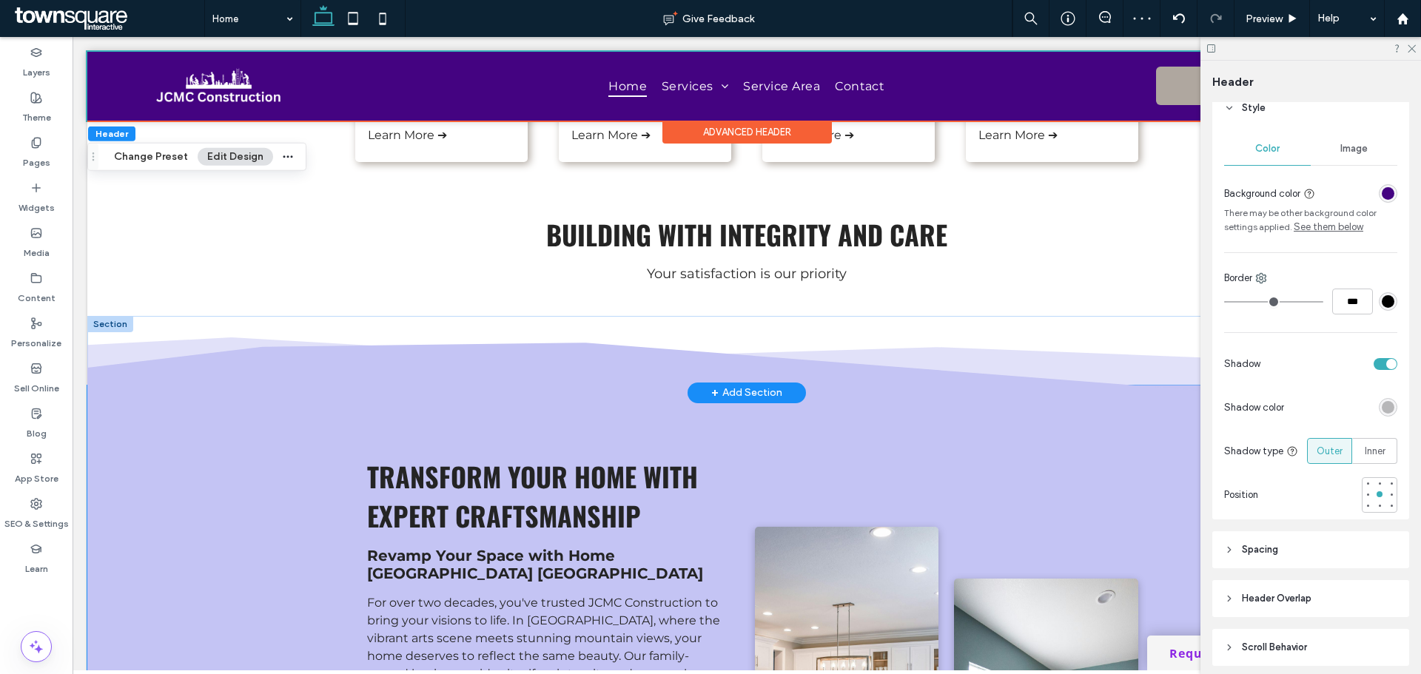
scroll to position [592, 0]
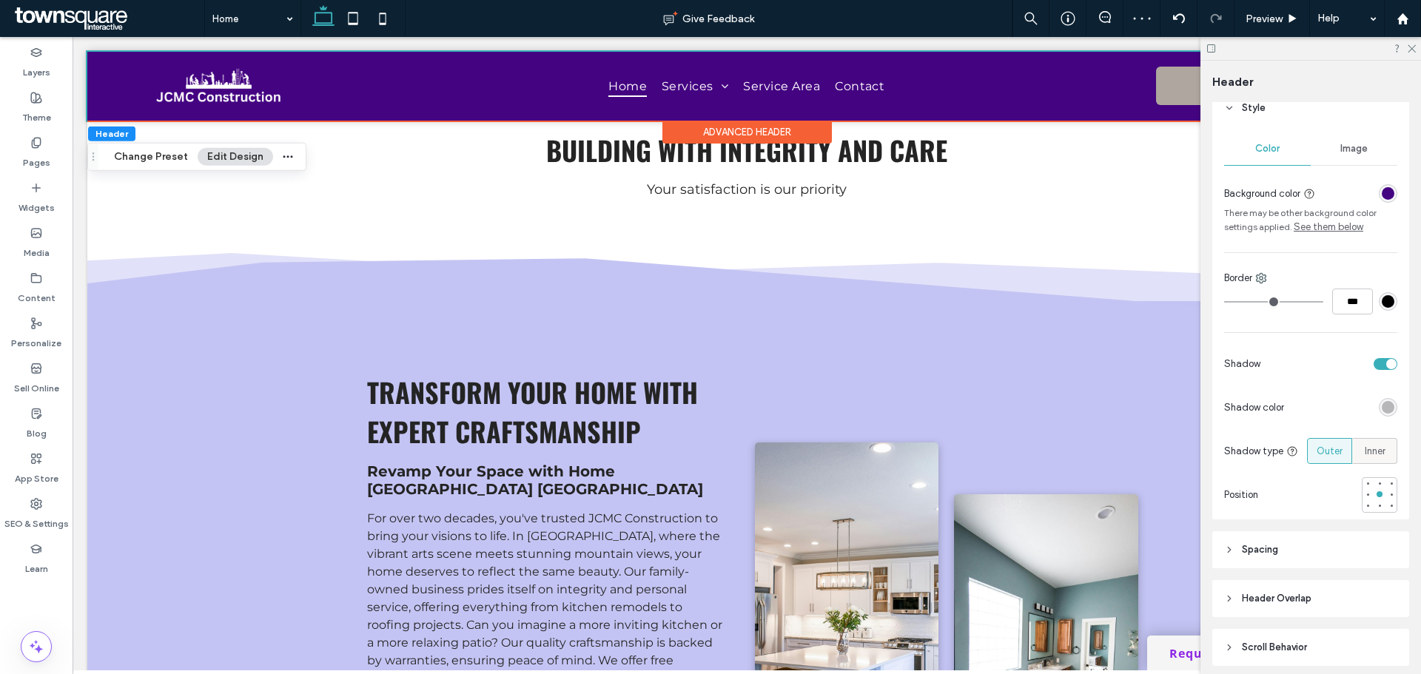
click at [1366, 451] on span "Inner" at bounding box center [1375, 451] width 21 height 15
click at [1338, 460] on label "Outer" at bounding box center [1329, 451] width 45 height 26
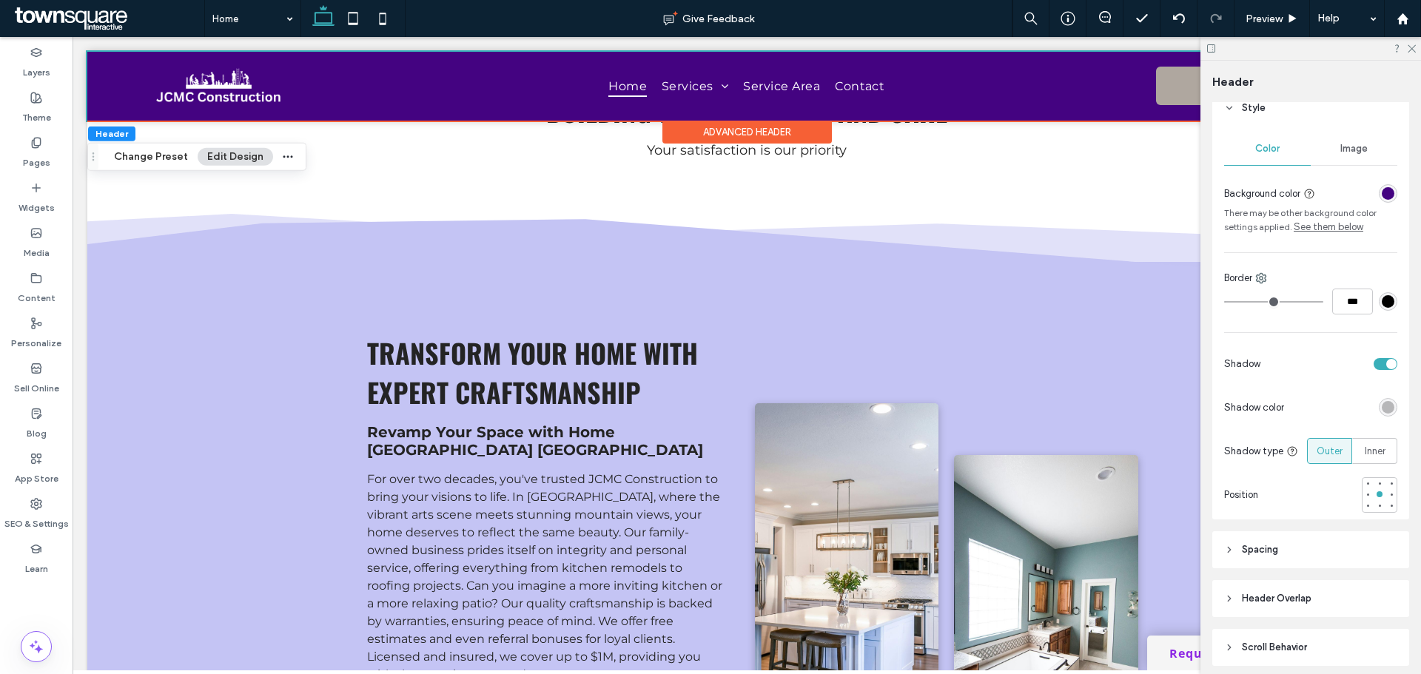
scroll to position [518, 0]
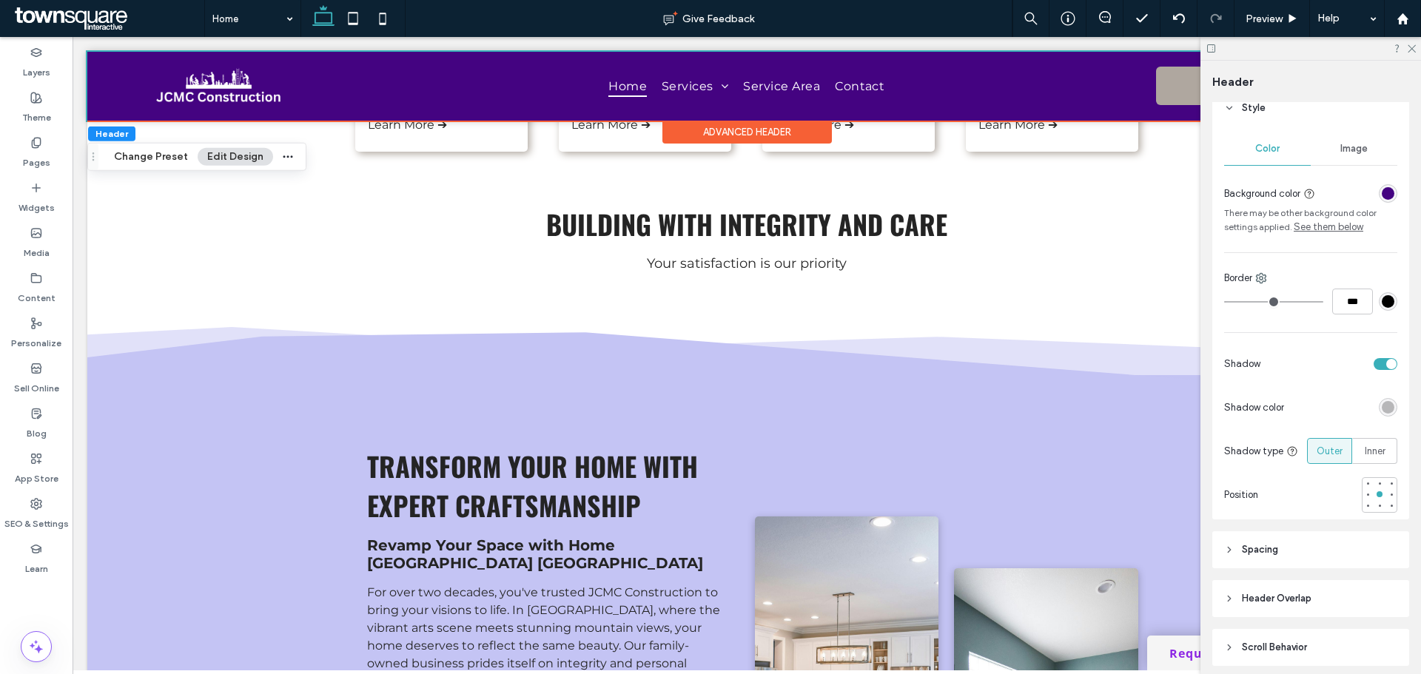
click at [1378, 363] on div "toggle" at bounding box center [1386, 364] width 24 height 12
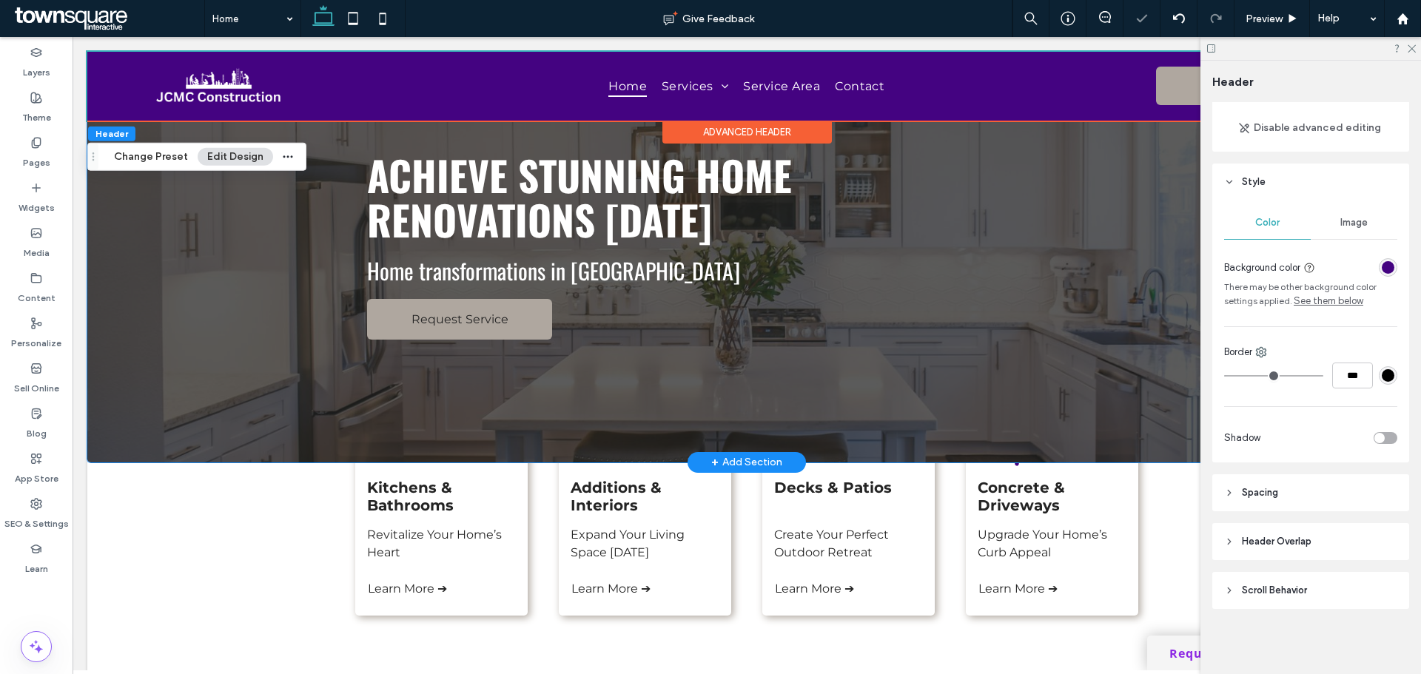
scroll to position [0, 0]
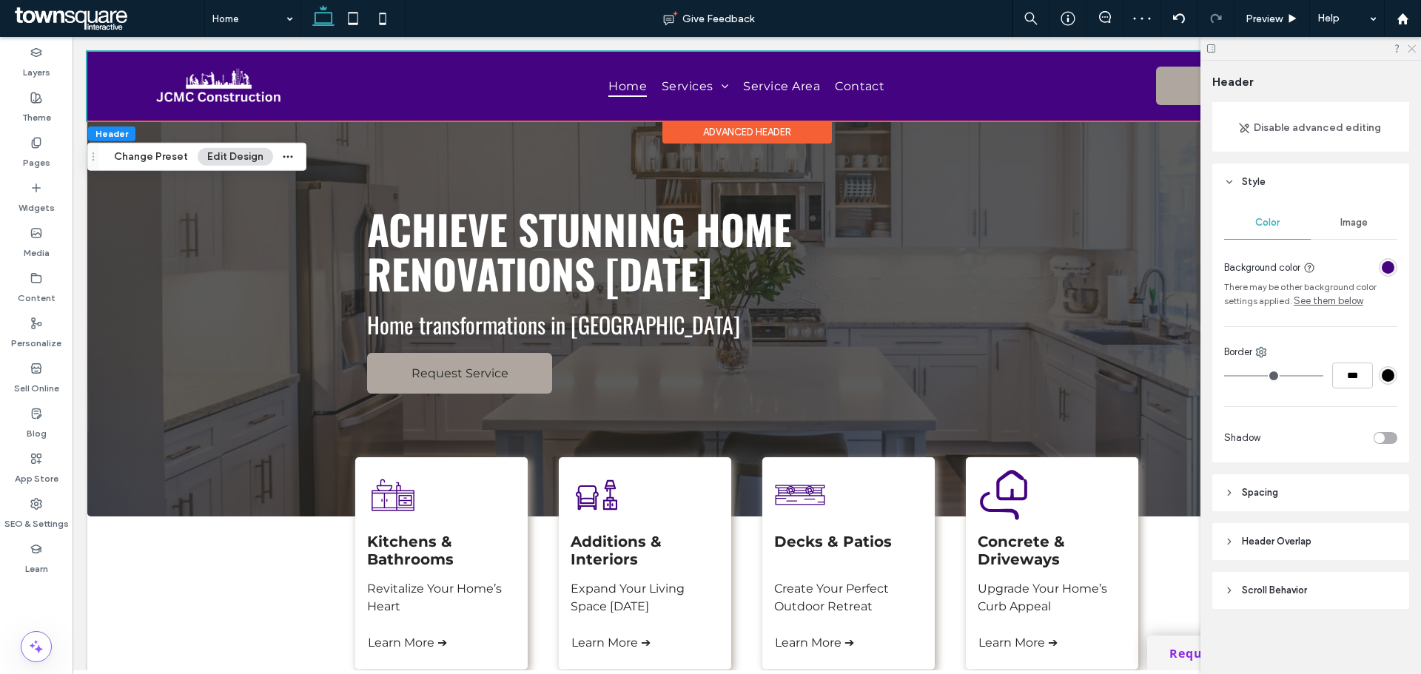
click at [1415, 47] on icon at bounding box center [1411, 48] width 10 height 10
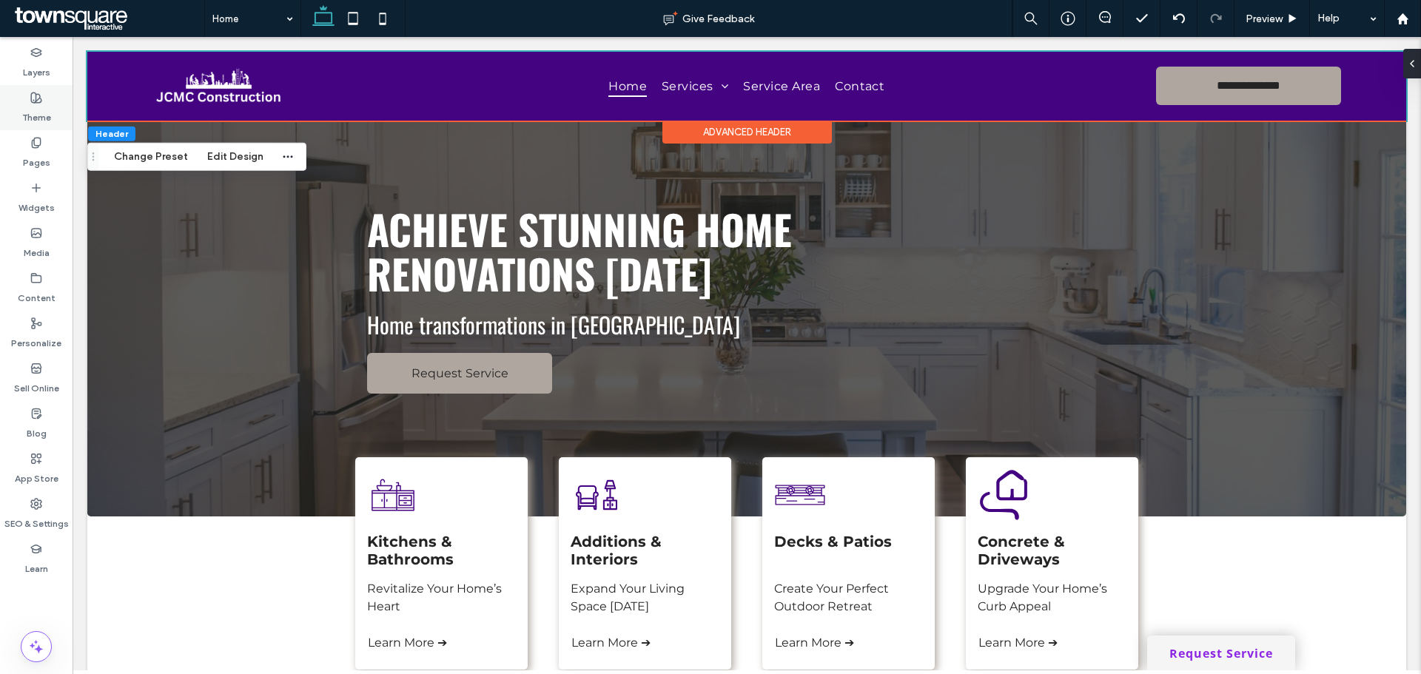
click at [30, 103] on div "Theme" at bounding box center [36, 107] width 73 height 45
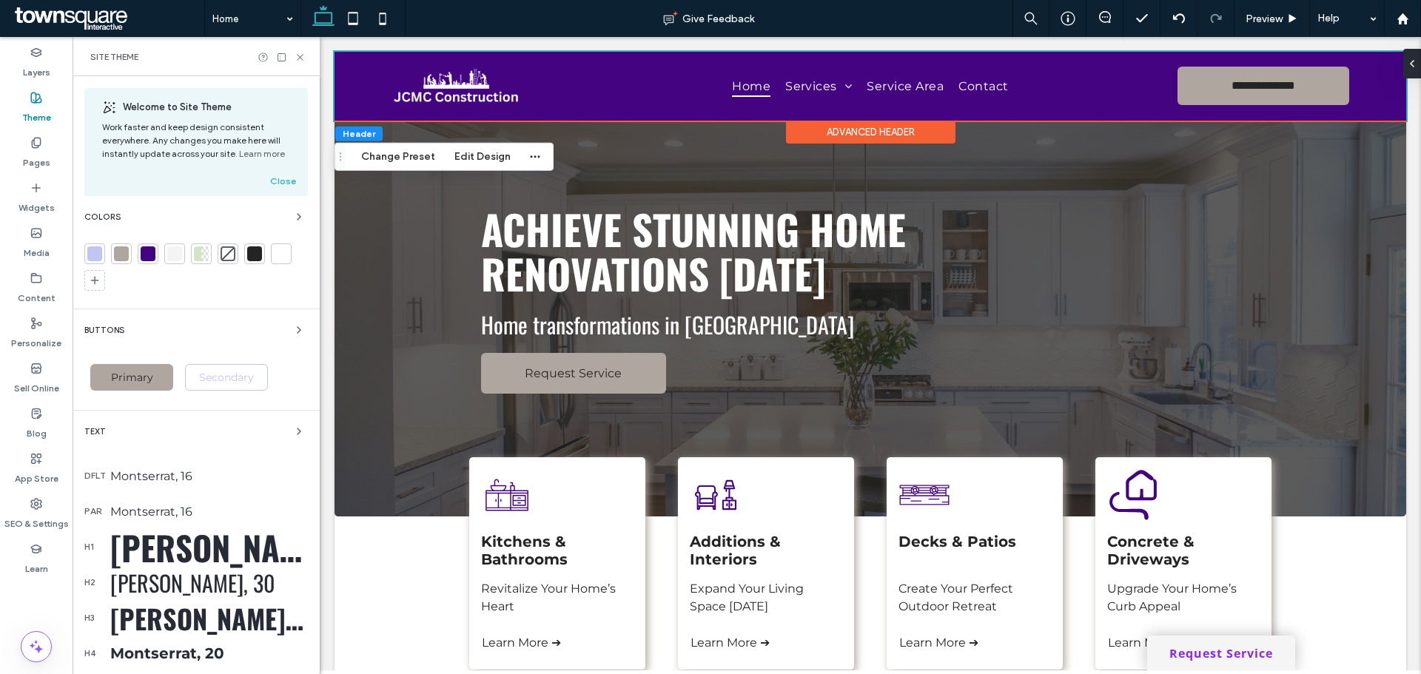
click at [144, 251] on div at bounding box center [148, 253] width 15 height 15
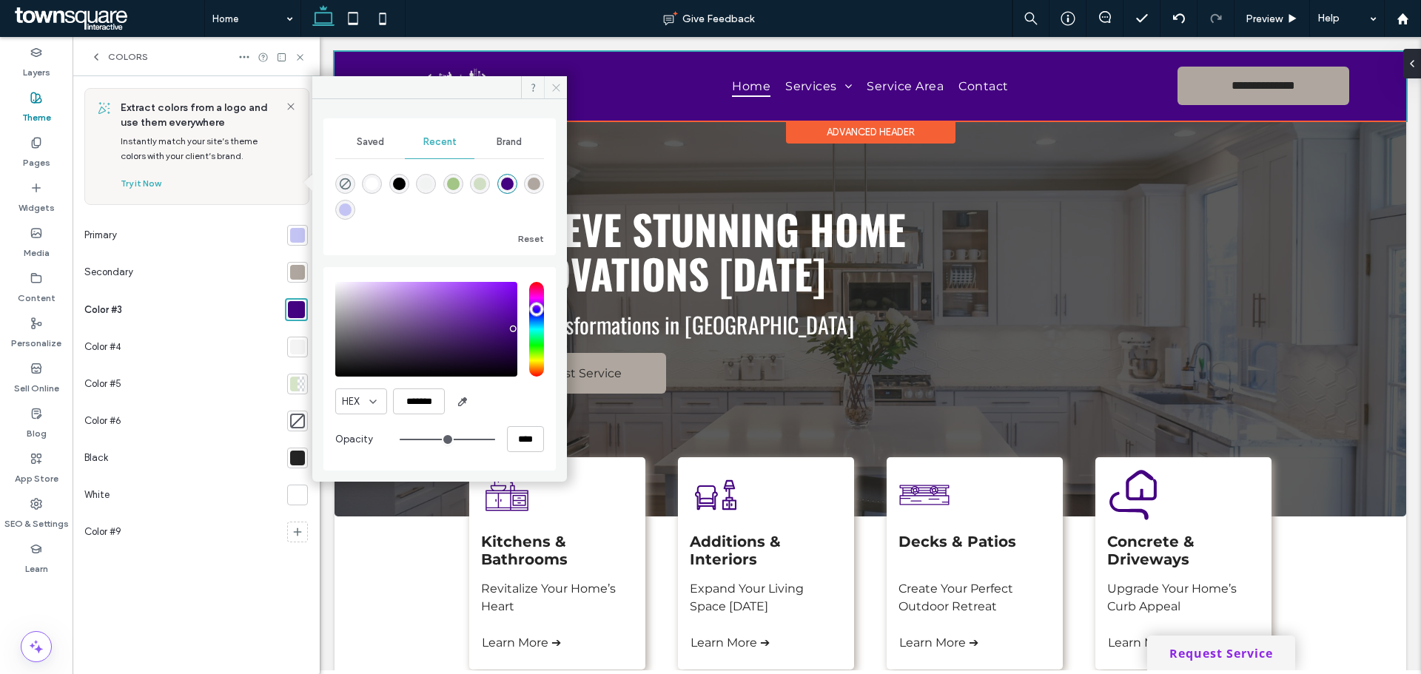
click at [552, 86] on icon at bounding box center [556, 87] width 11 height 11
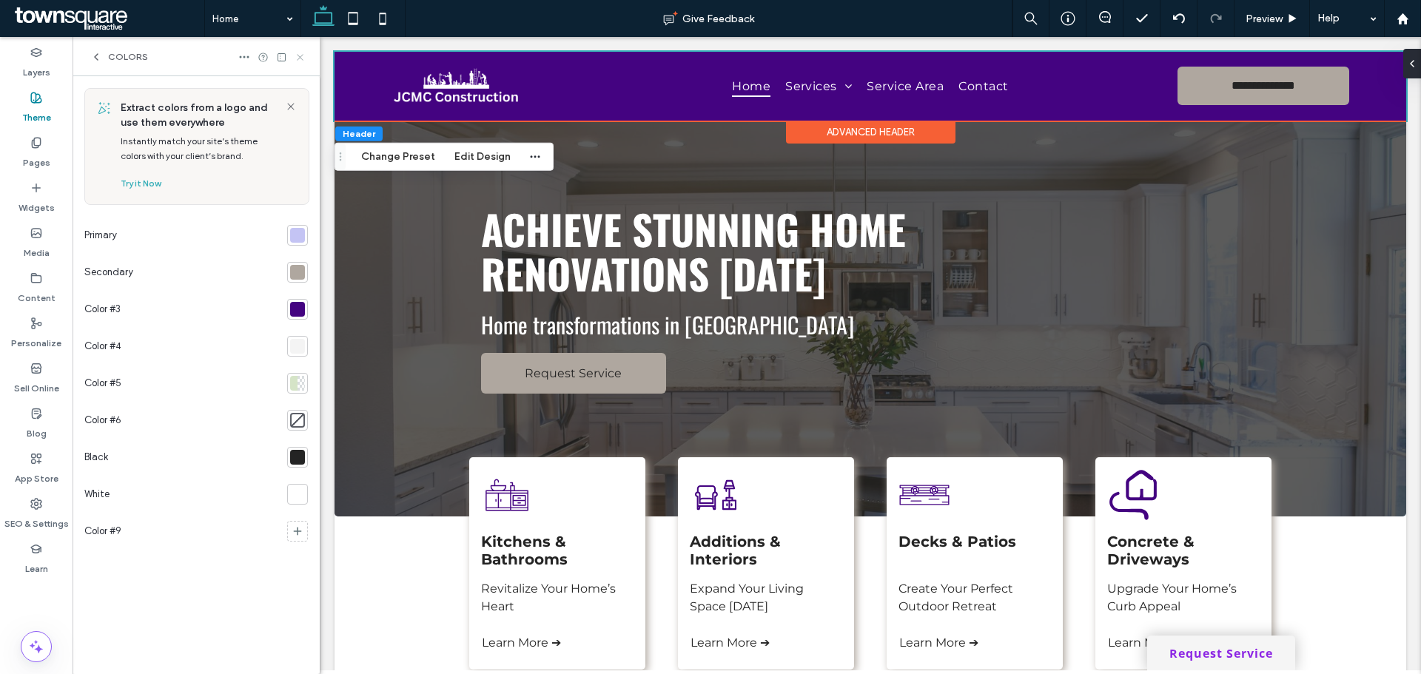
click at [303, 60] on use at bounding box center [300, 57] width 6 height 6
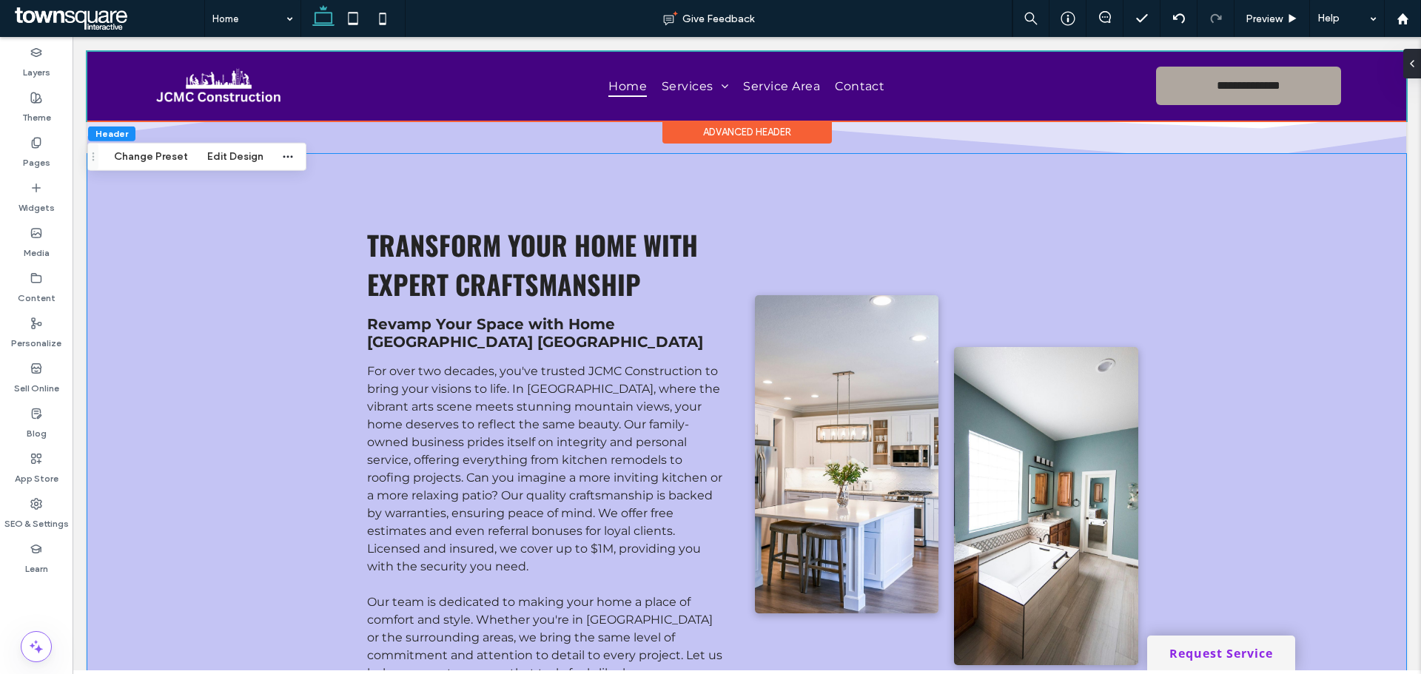
scroll to position [740, 0]
click at [138, 349] on div "Transform Your Home with Expert Craftsmanship Revamp Your Space with Home Ashev…" at bounding box center [746, 501] width 1319 height 697
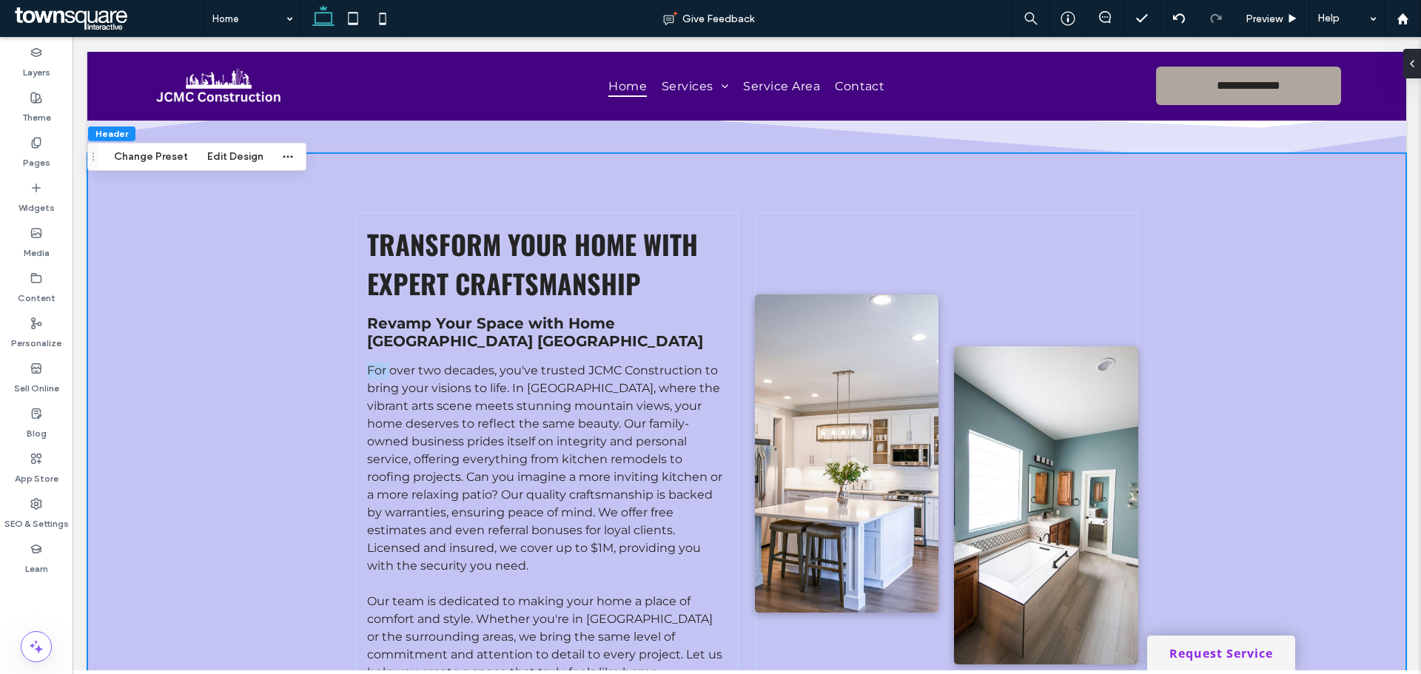
click at [138, 349] on div "Transform Your Home with Expert Craftsmanship Revamp Your Space with Home Ashev…" at bounding box center [746, 501] width 1319 height 697
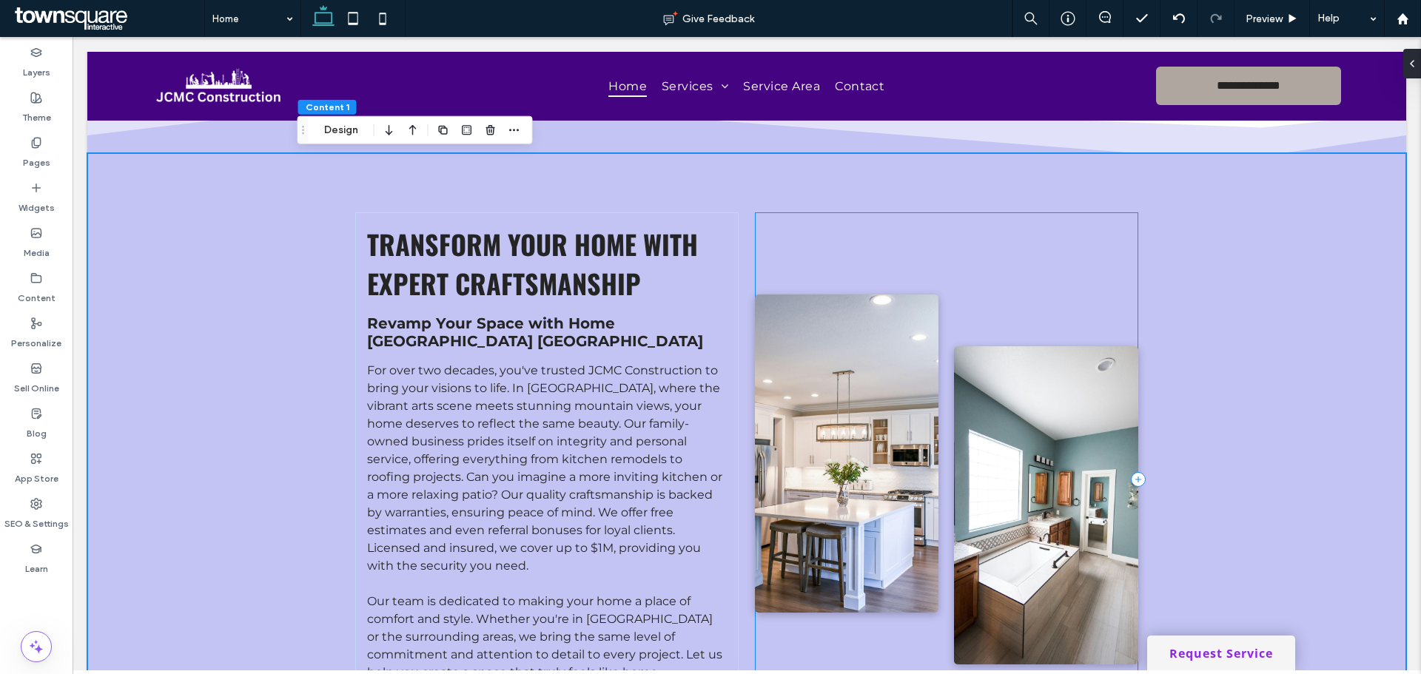
click at [1076, 281] on div at bounding box center [946, 479] width 383 height 534
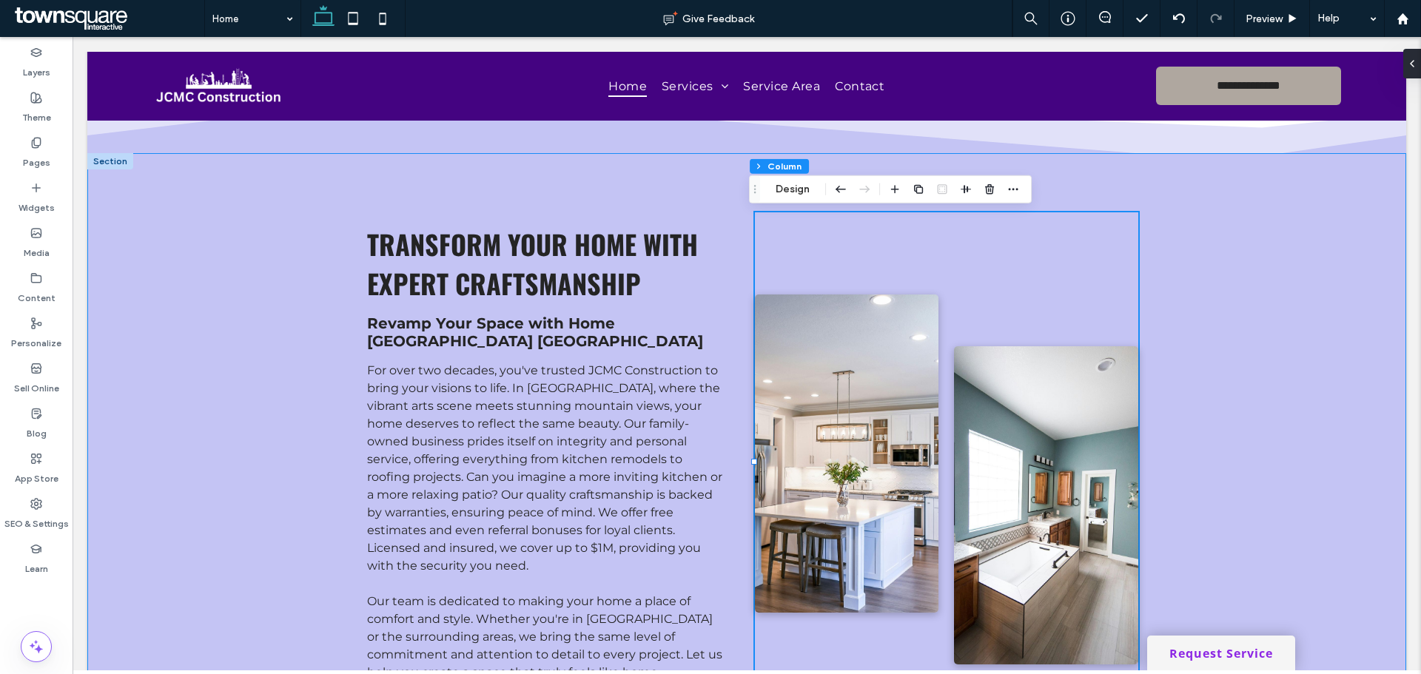
drag, startPoint x: 1315, startPoint y: 278, endPoint x: 125, endPoint y: 255, distance: 1190.3
click at [1307, 278] on div "Transform Your Home with Expert Craftsmanship Revamp Your Space with Home Ashev…" at bounding box center [746, 501] width 1319 height 697
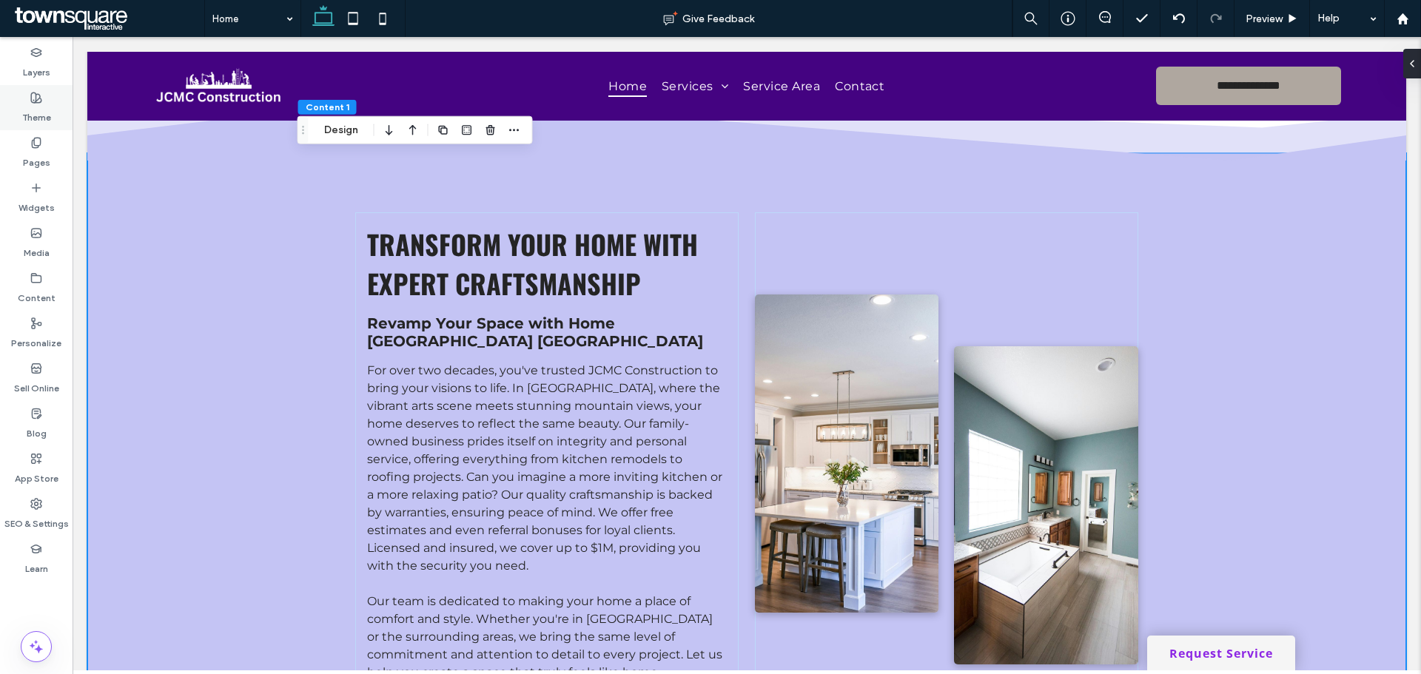
click at [42, 110] on label "Theme" at bounding box center [36, 114] width 29 height 21
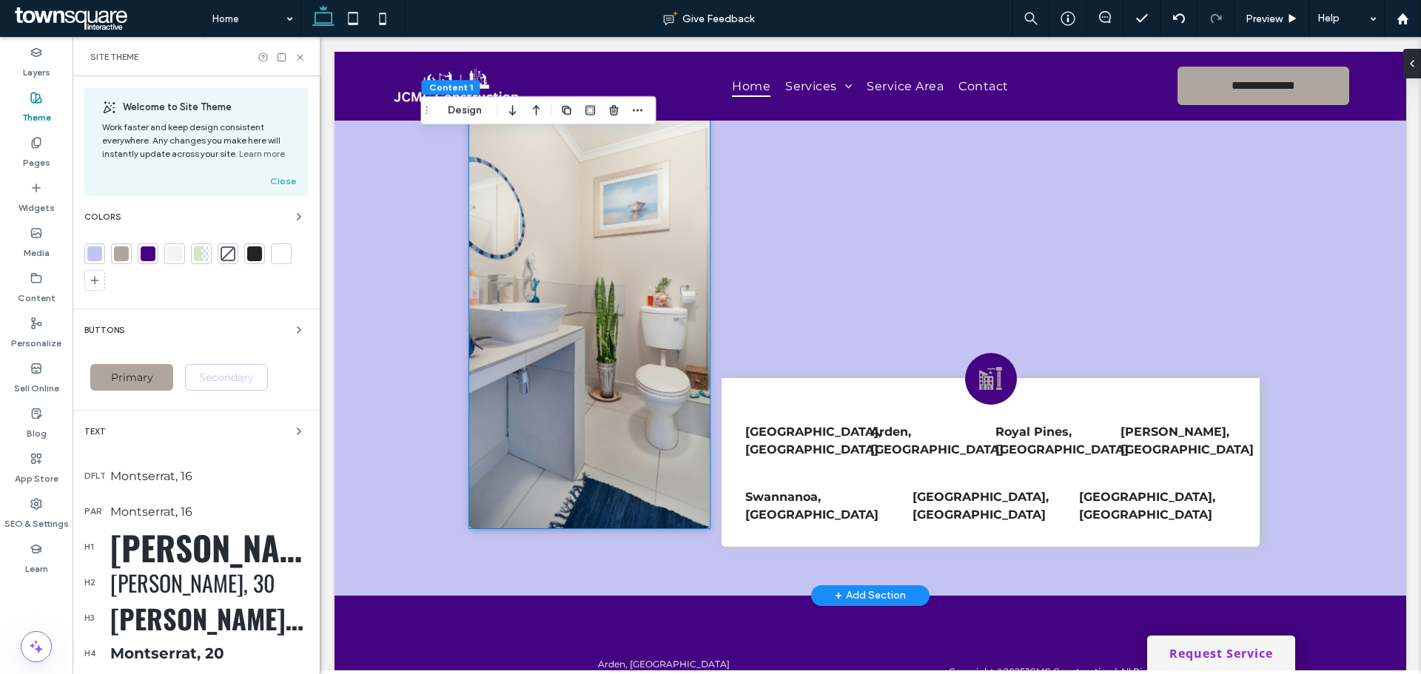
scroll to position [2294, 0]
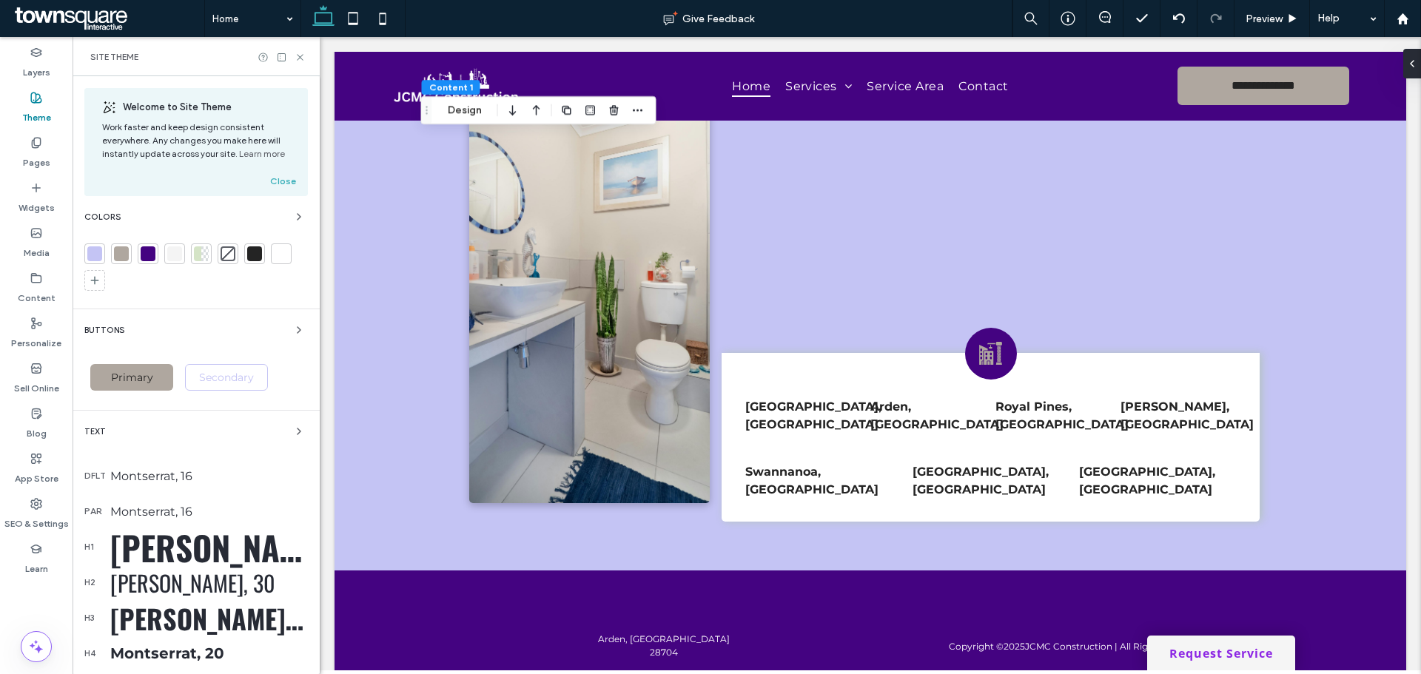
click at [300, 59] on icon at bounding box center [300, 57] width 11 height 11
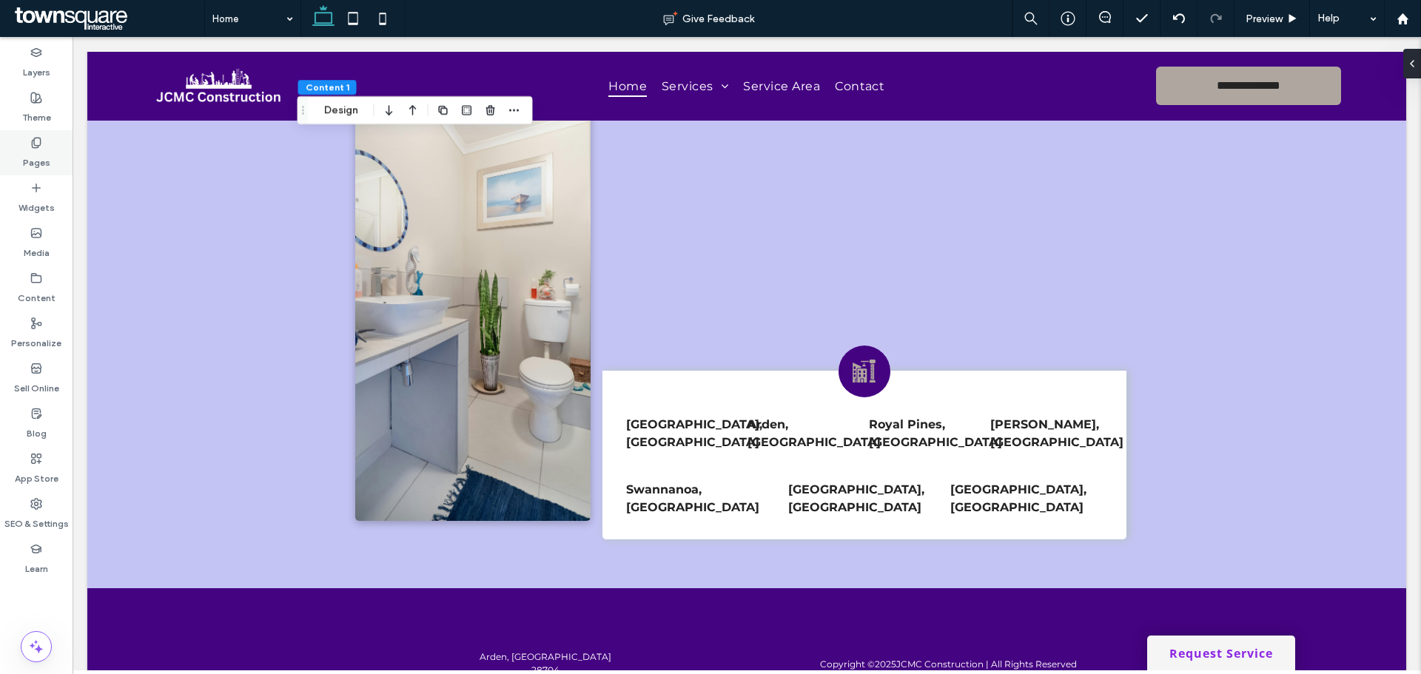
click at [41, 143] on icon at bounding box center [36, 143] width 12 height 12
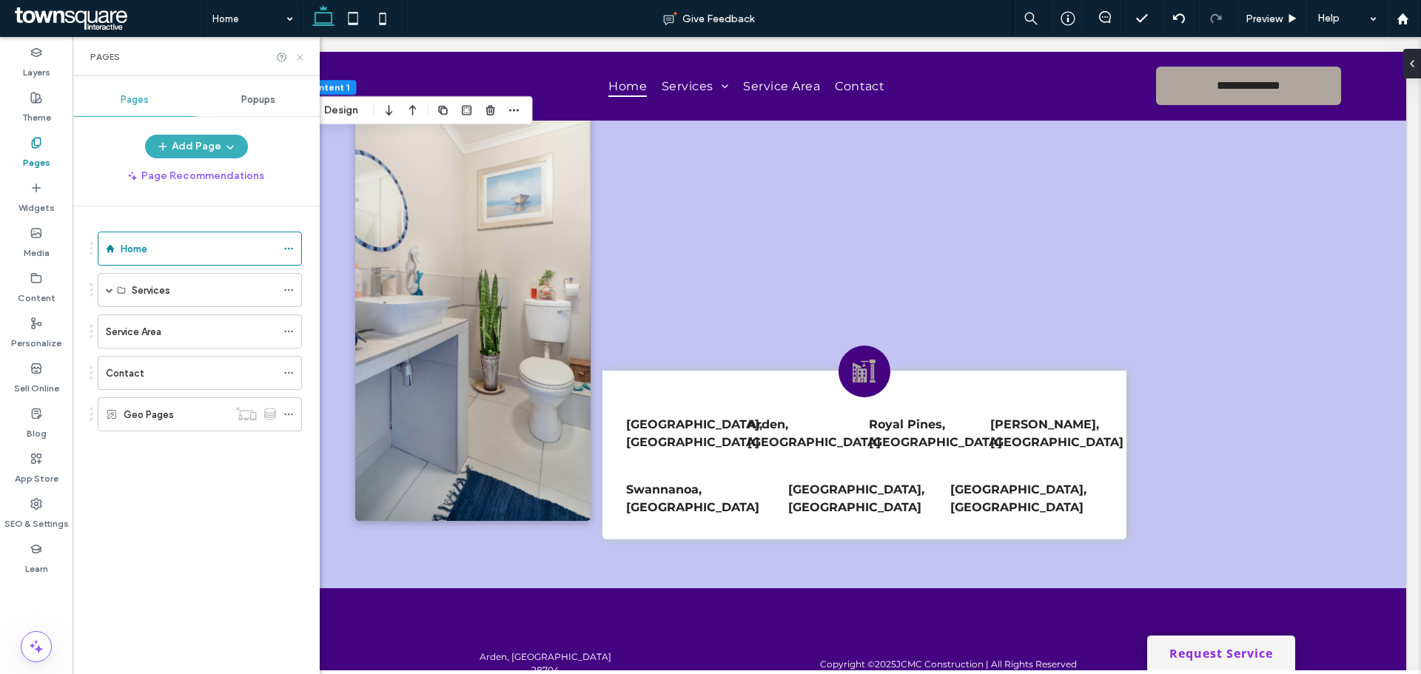
click at [299, 54] on icon at bounding box center [300, 57] width 11 height 11
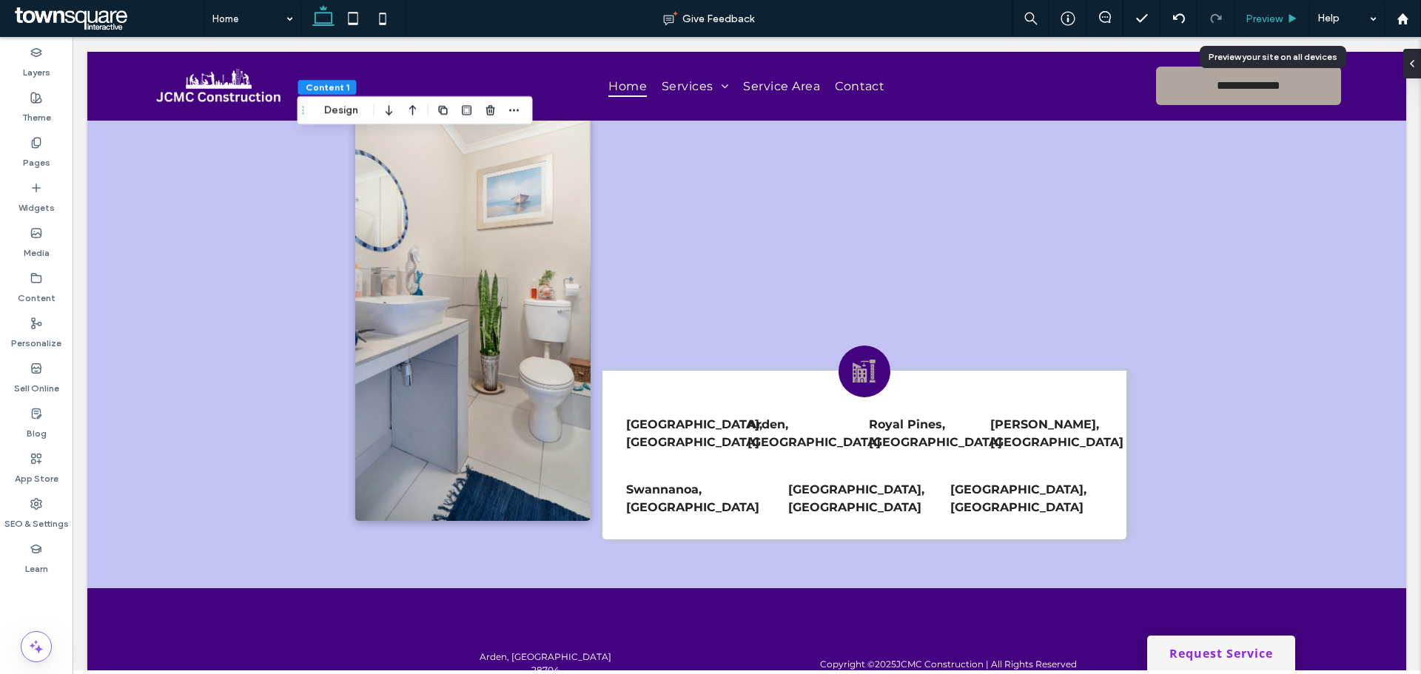
click at [1243, 13] on div "Preview" at bounding box center [1272, 19] width 75 height 13
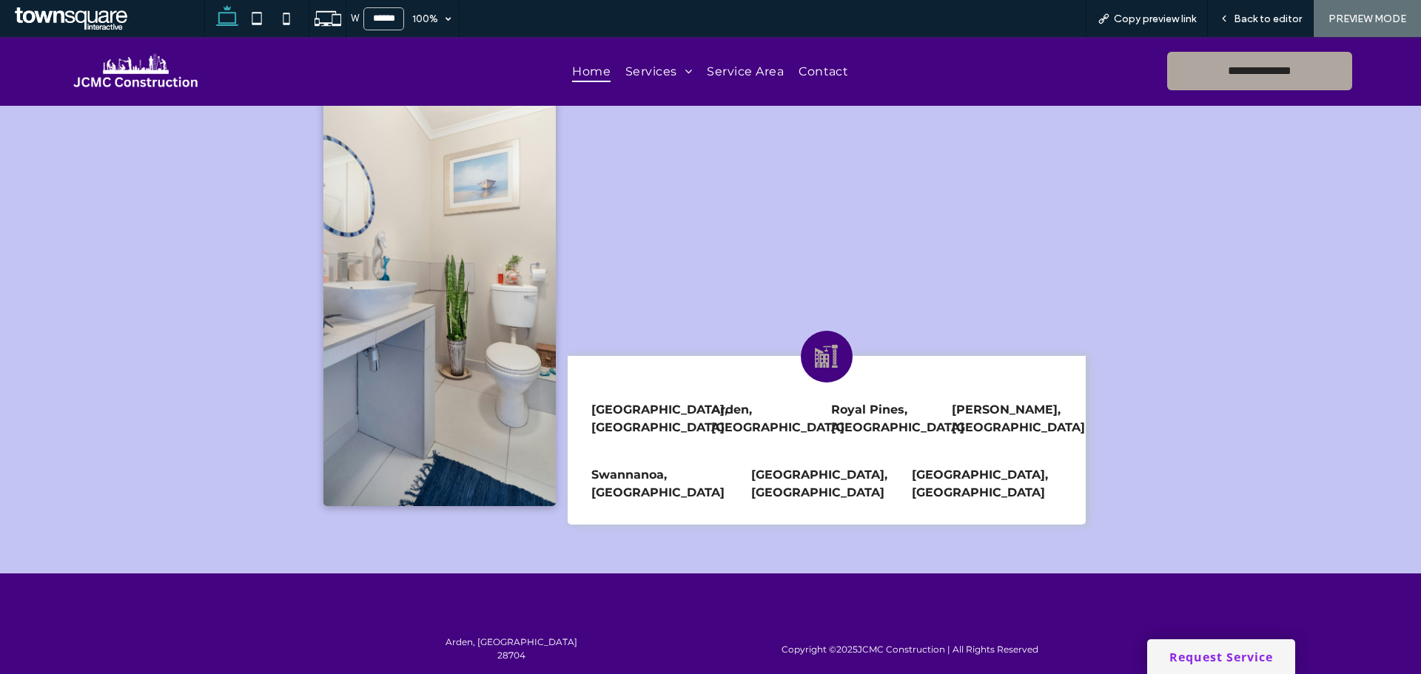
scroll to position [2280, 0]
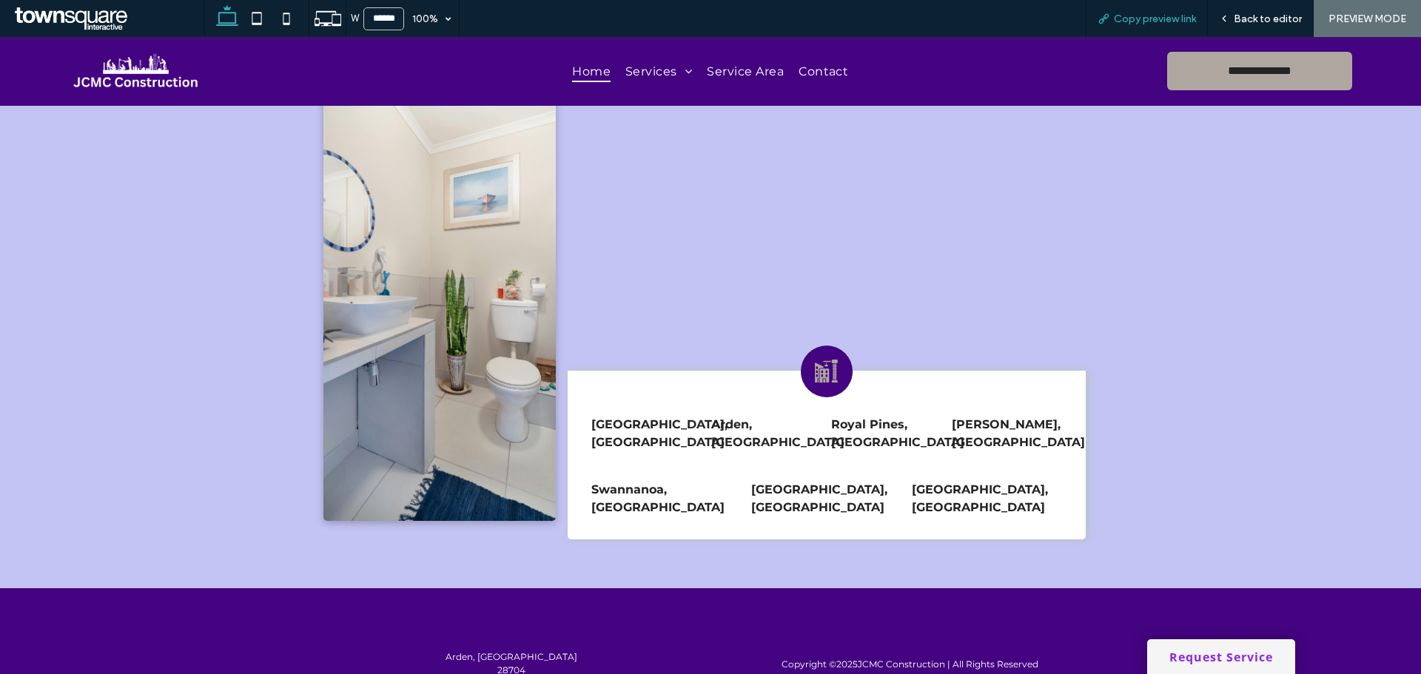
click at [1135, 21] on span "Copy preview link" at bounding box center [1155, 19] width 82 height 13
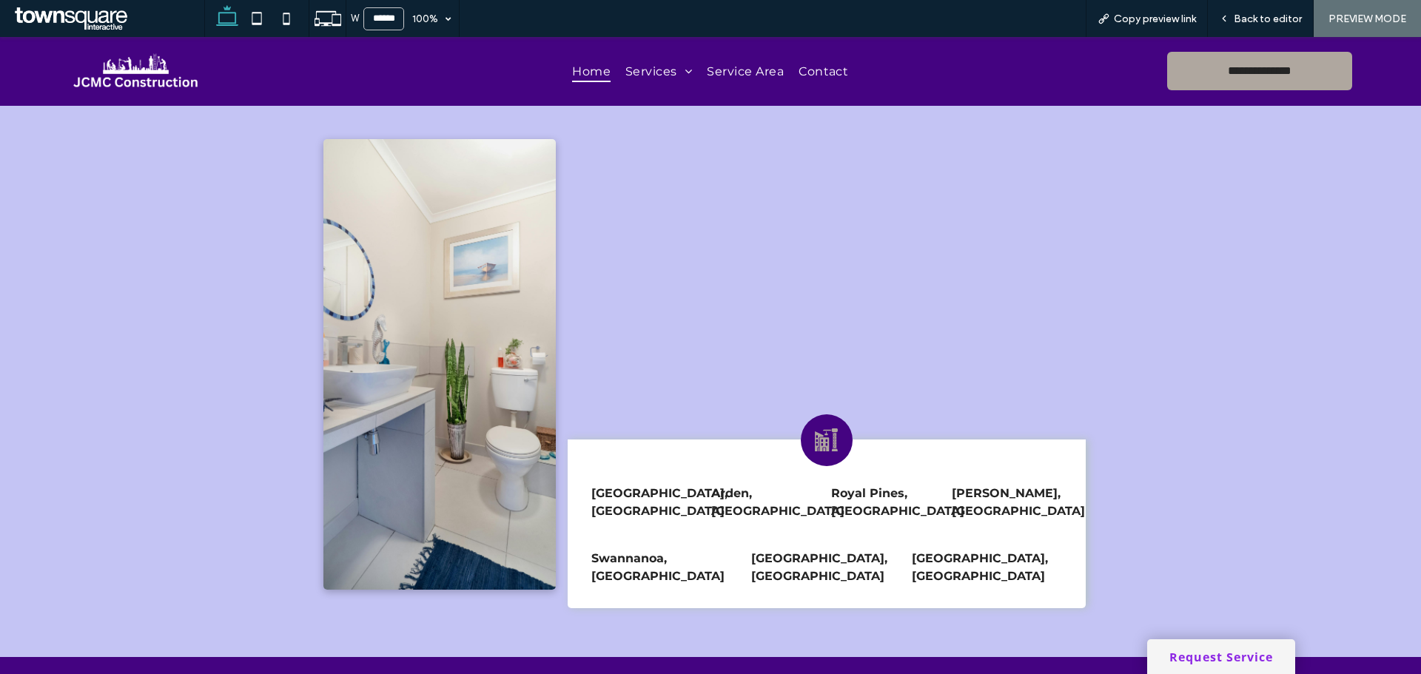
scroll to position [2319, 0]
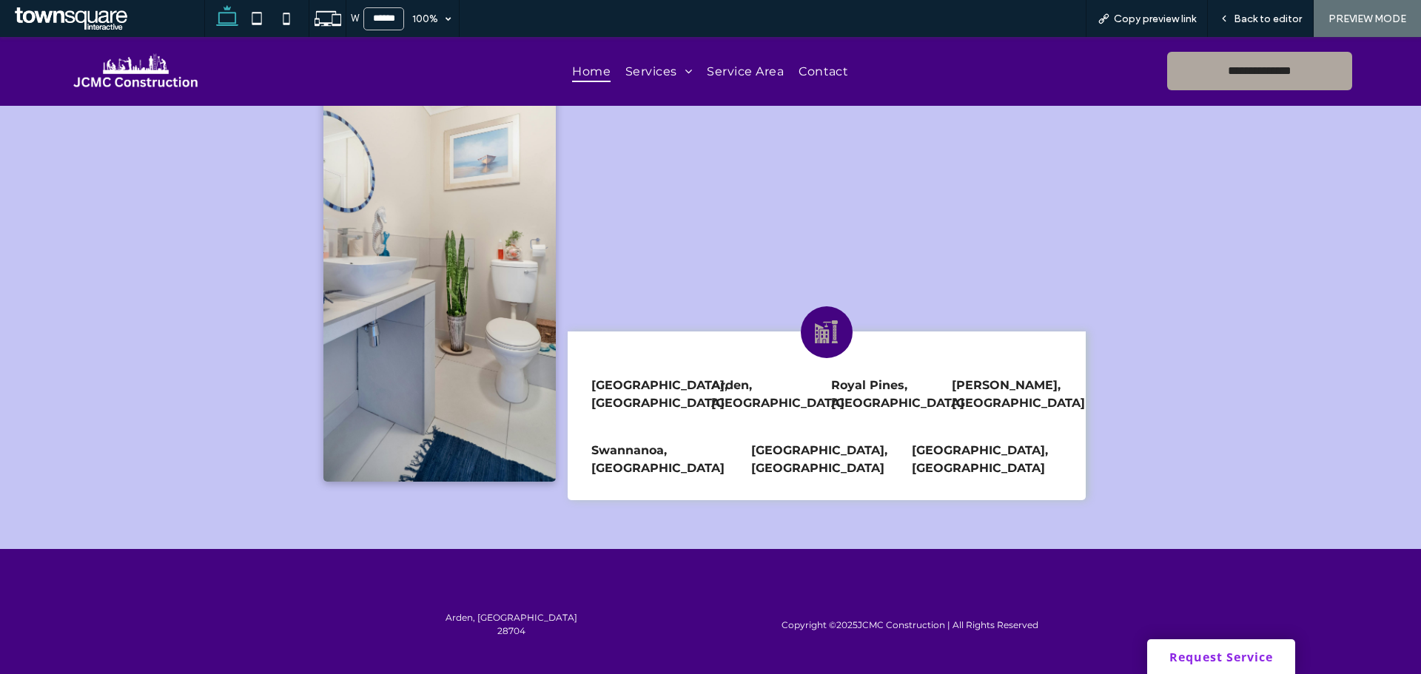
click at [1200, 653] on link "Request Service" at bounding box center [1221, 656] width 148 height 35
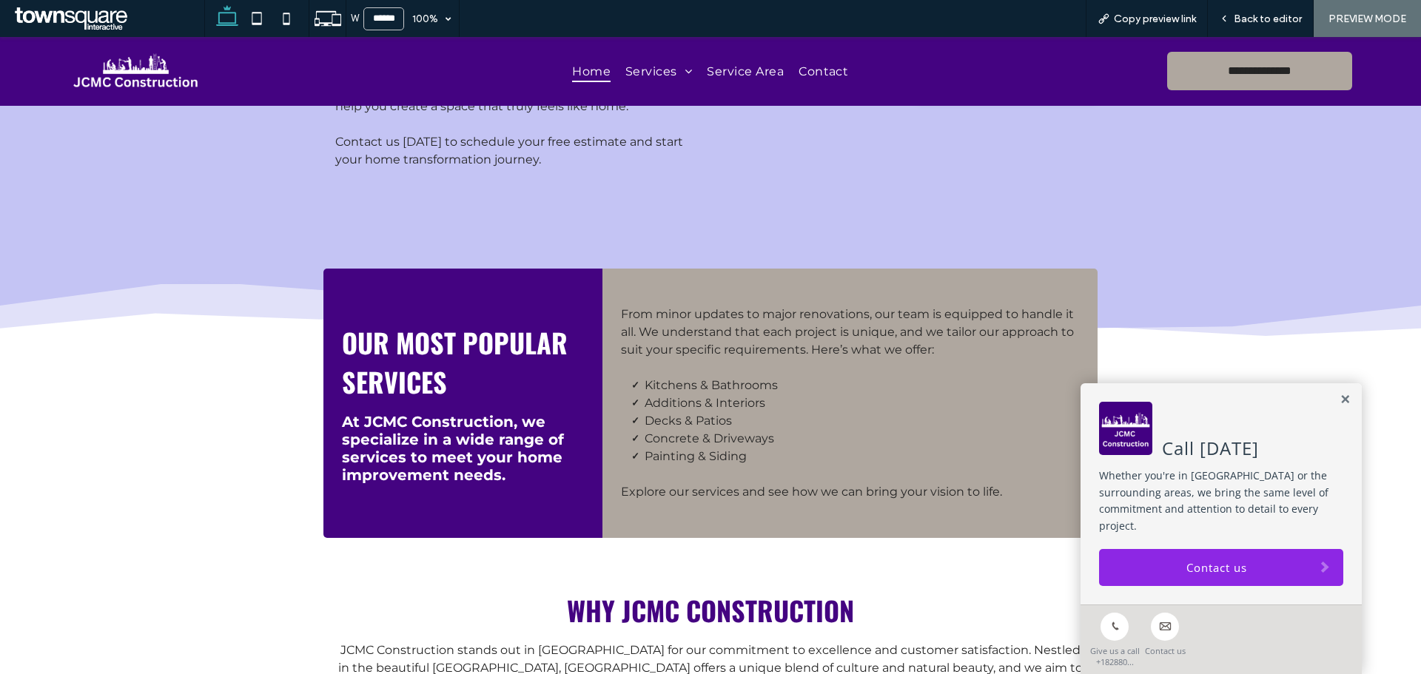
scroll to position [1061, 0]
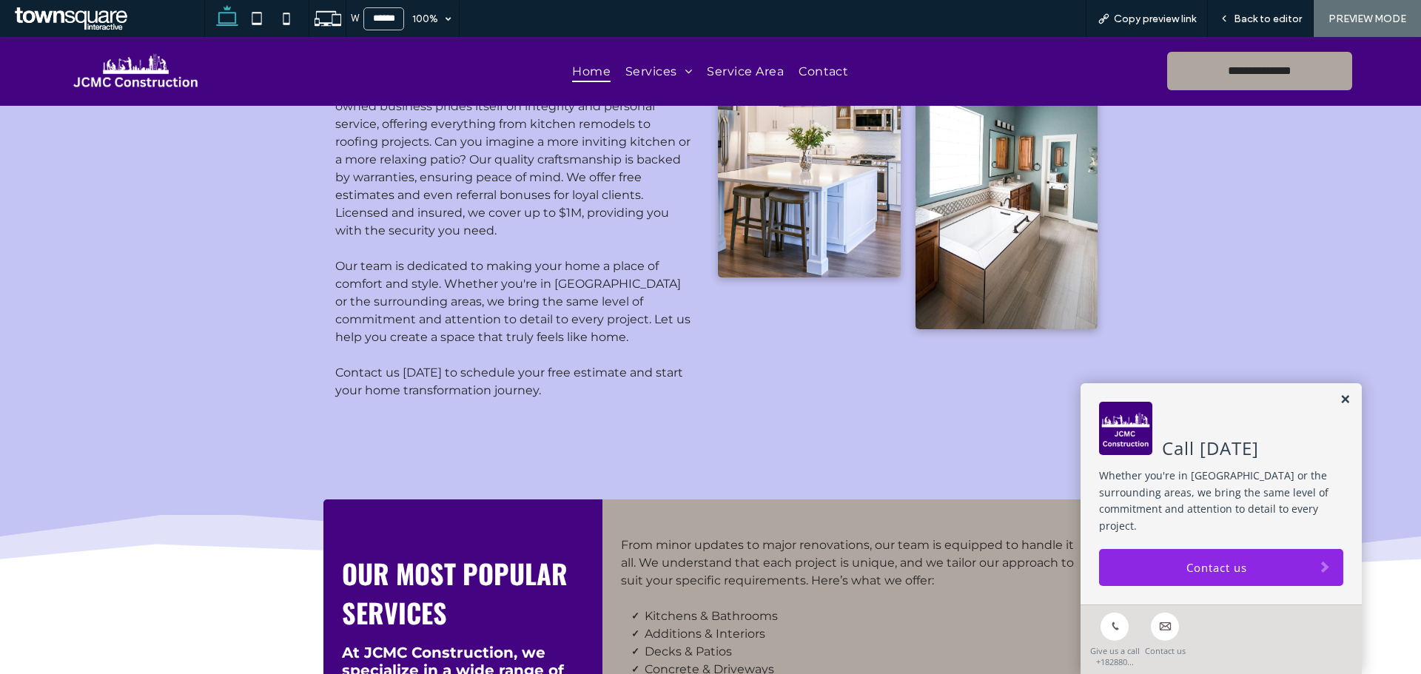
click at [1340, 406] on link at bounding box center [1345, 400] width 11 height 13
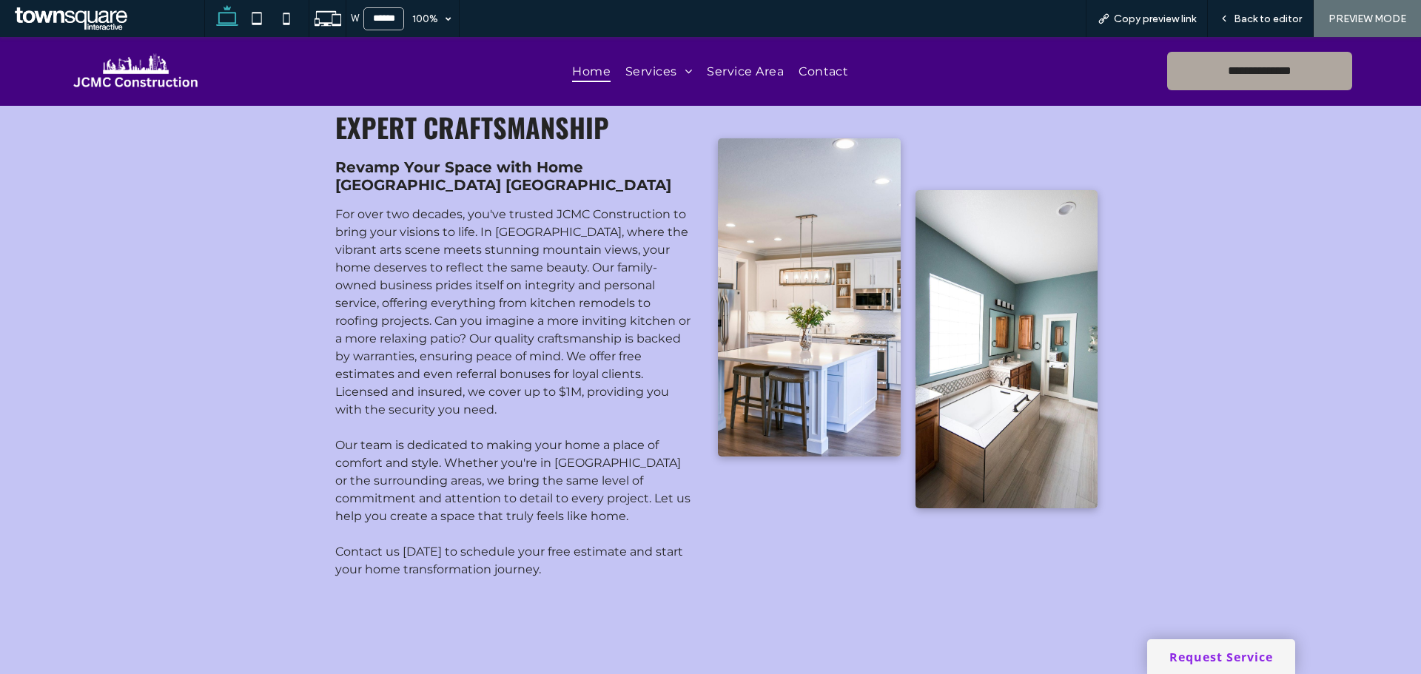
scroll to position [839, 0]
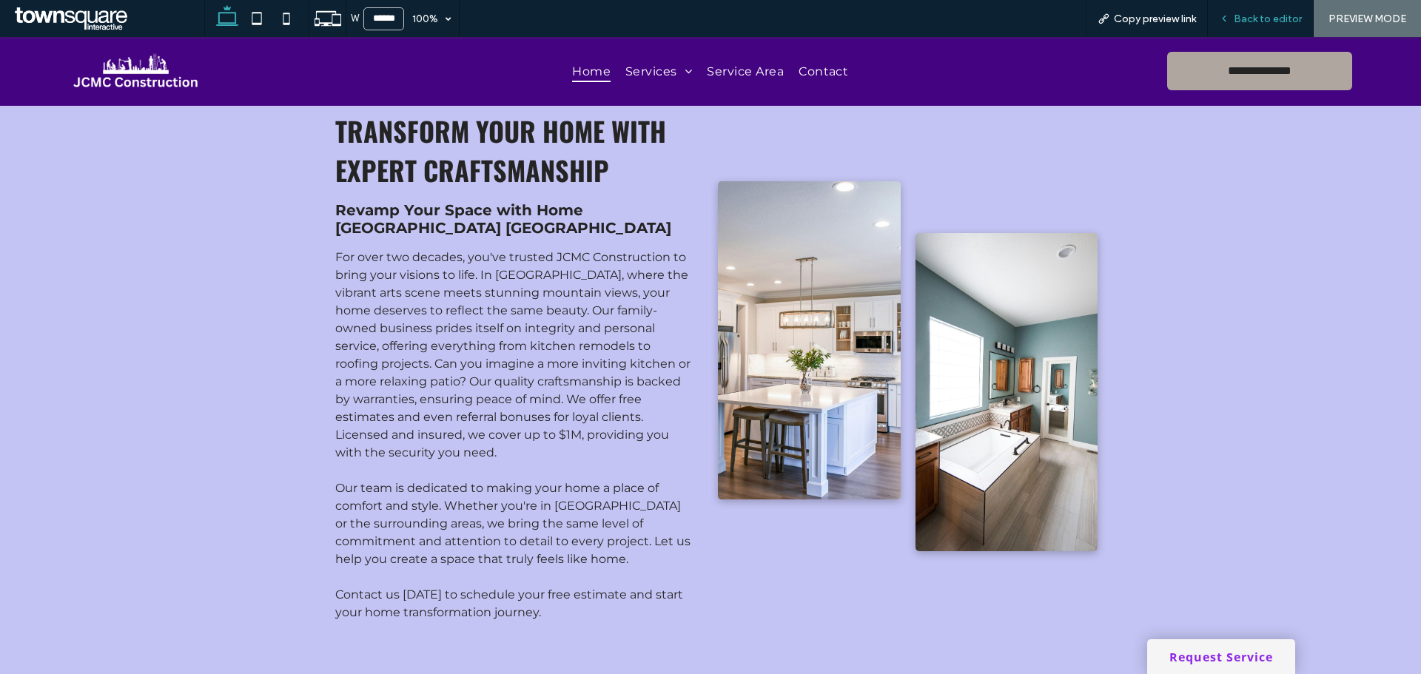
click at [1262, 14] on span "Back to editor" at bounding box center [1268, 19] width 68 height 13
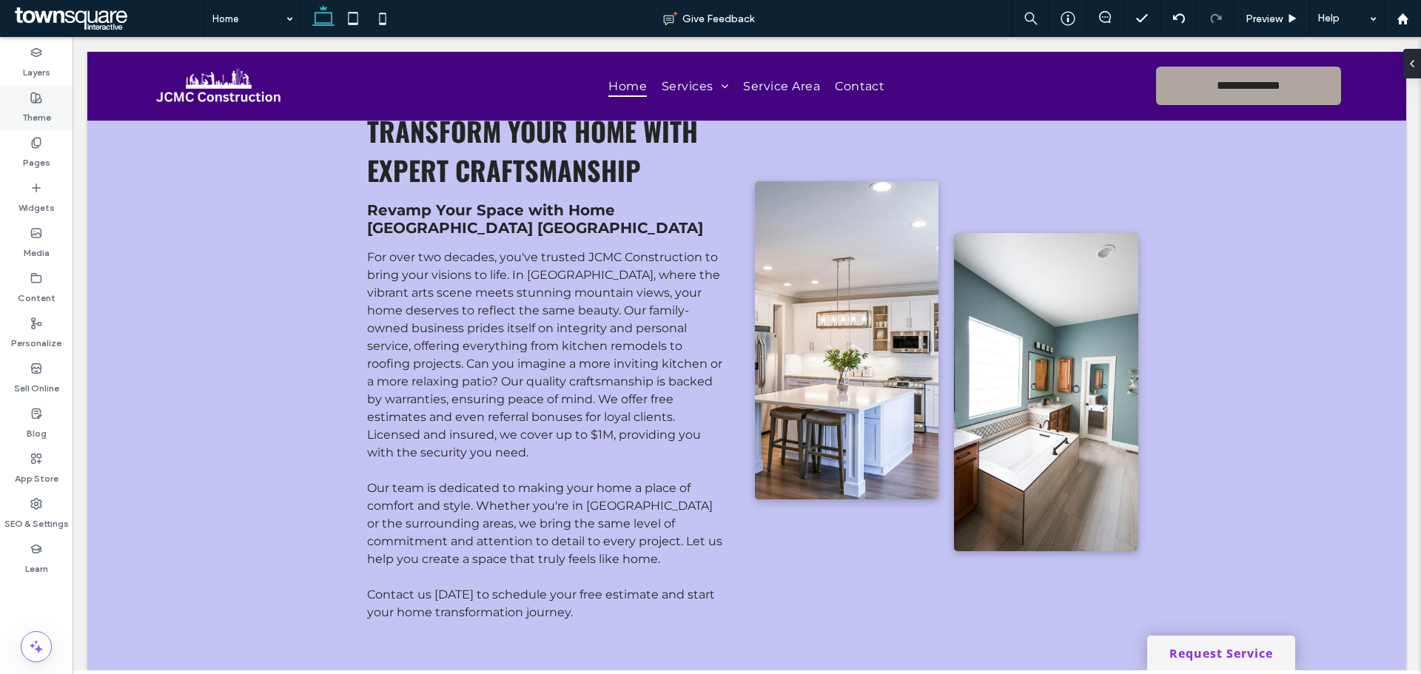
click at [40, 104] on label "Theme" at bounding box center [36, 114] width 29 height 21
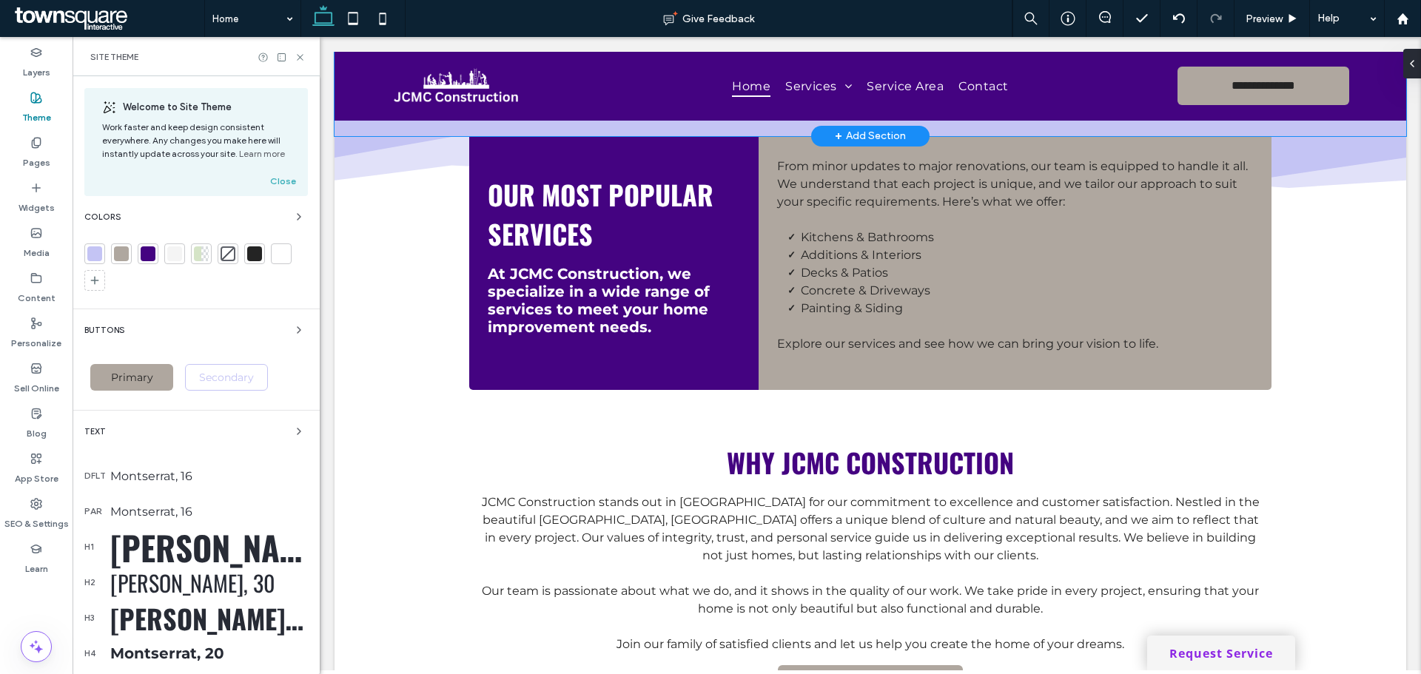
scroll to position [1445, 0]
